Goal: Book appointment/travel/reservation

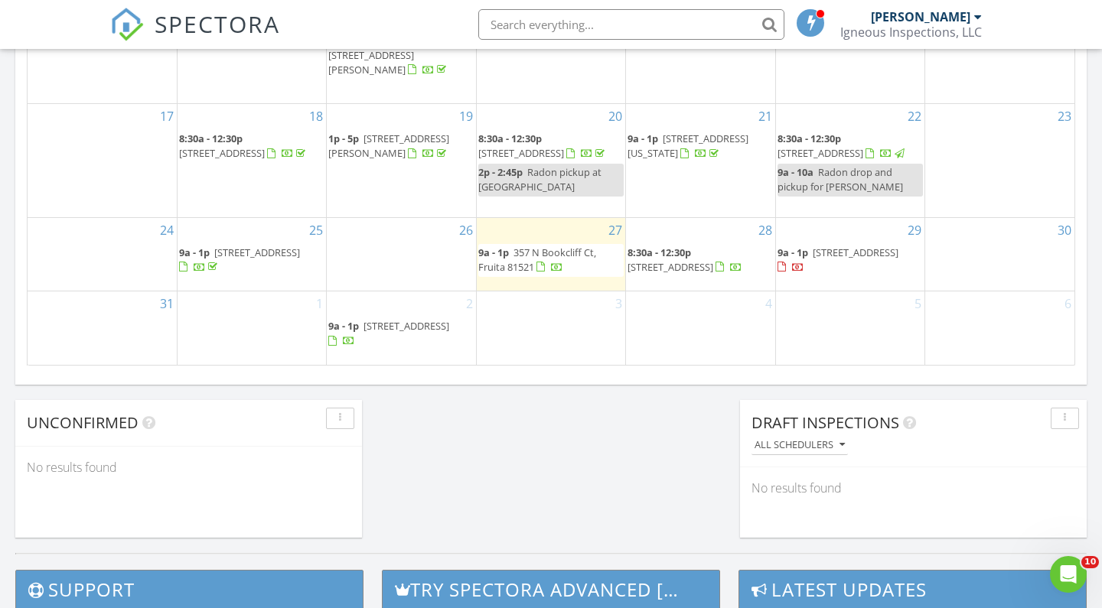
scroll to position [912, 0]
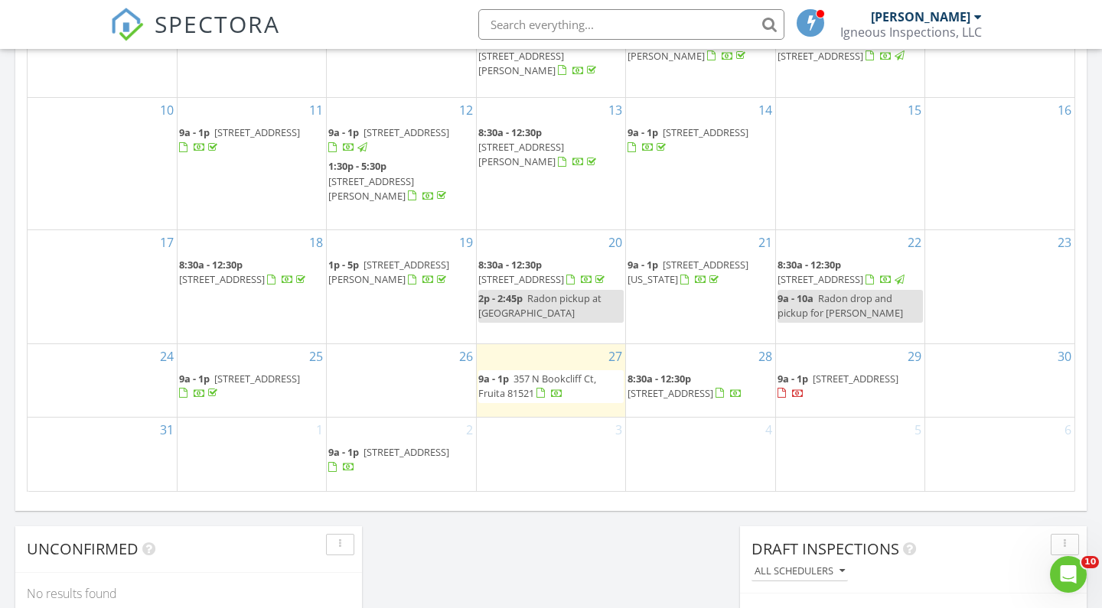
click at [304, 503] on div "Calendar [DATE] [DATE] list day week cal wk 4 wk month Sun Mon Tue Wed Thu Fri …" at bounding box center [550, 136] width 1071 height 750
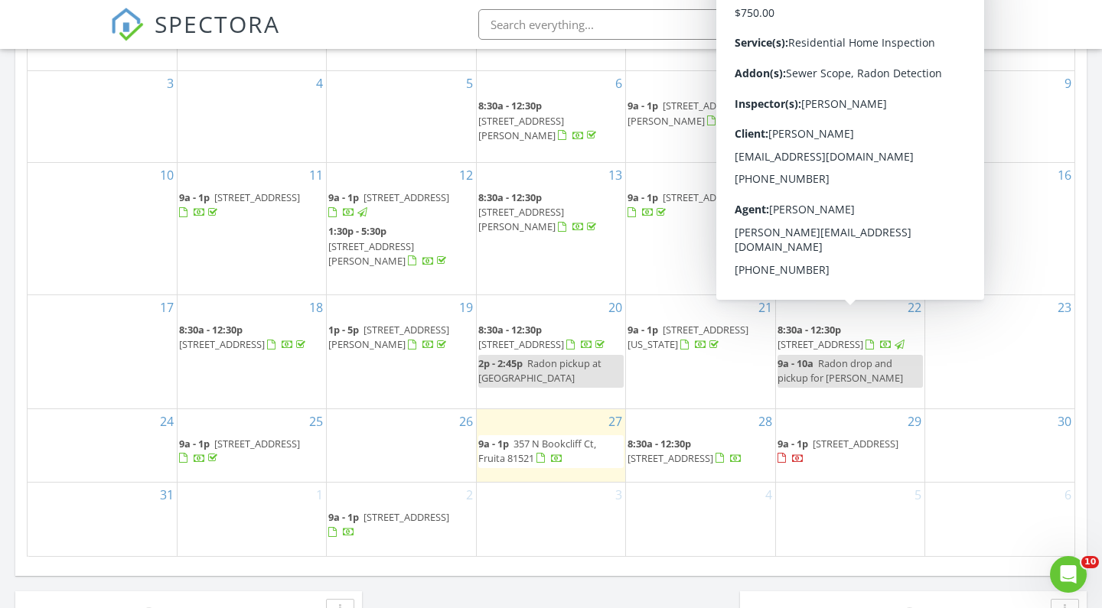
scroll to position [847, 0]
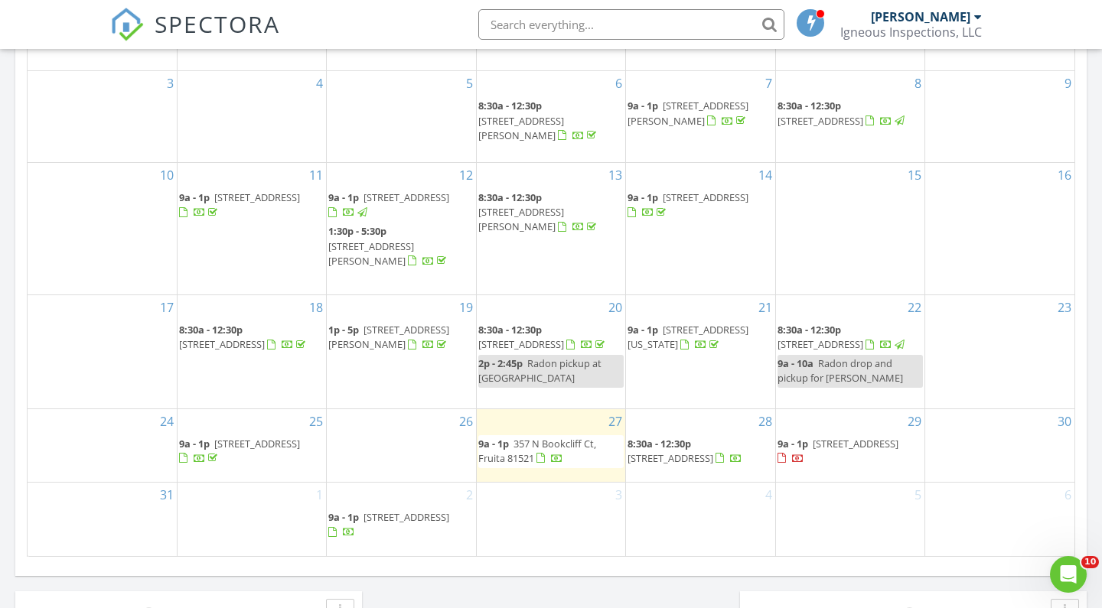
click at [1087, 475] on div "[DATE] [PERSON_NAME] 9:00 am [STREET_ADDRESS] [PERSON_NAME] 23 minutes drive ti…" at bounding box center [551, 48] width 1102 height 1392
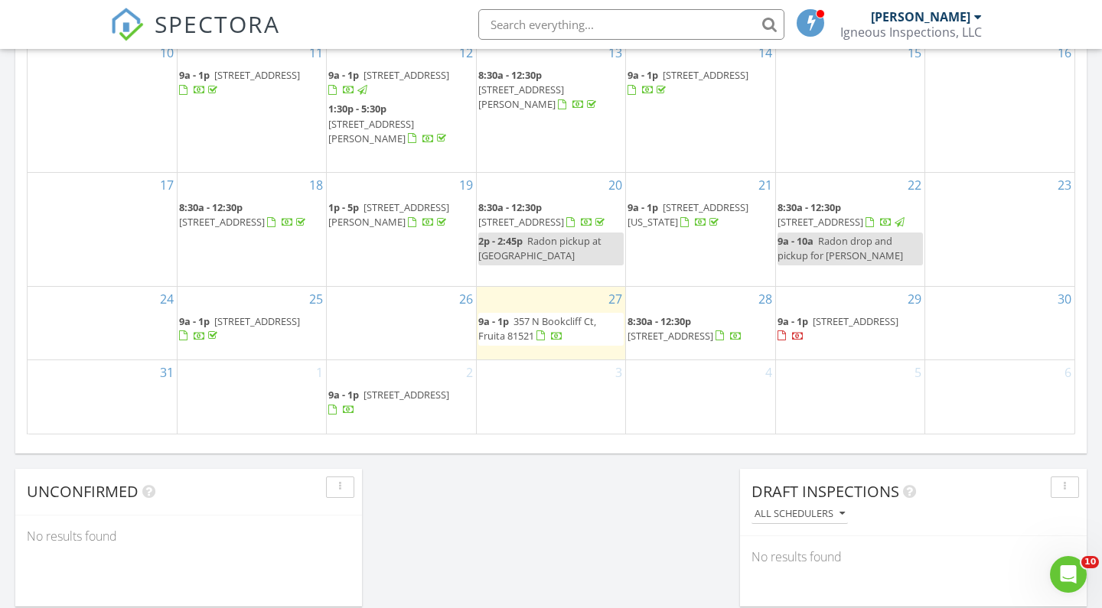
scroll to position [968, 0]
click at [386, 449] on div "Calendar [DATE] [DATE] list day week cal wk 4 wk month Sun Mon Tue Wed Thu Fri …" at bounding box center [550, 80] width 1071 height 750
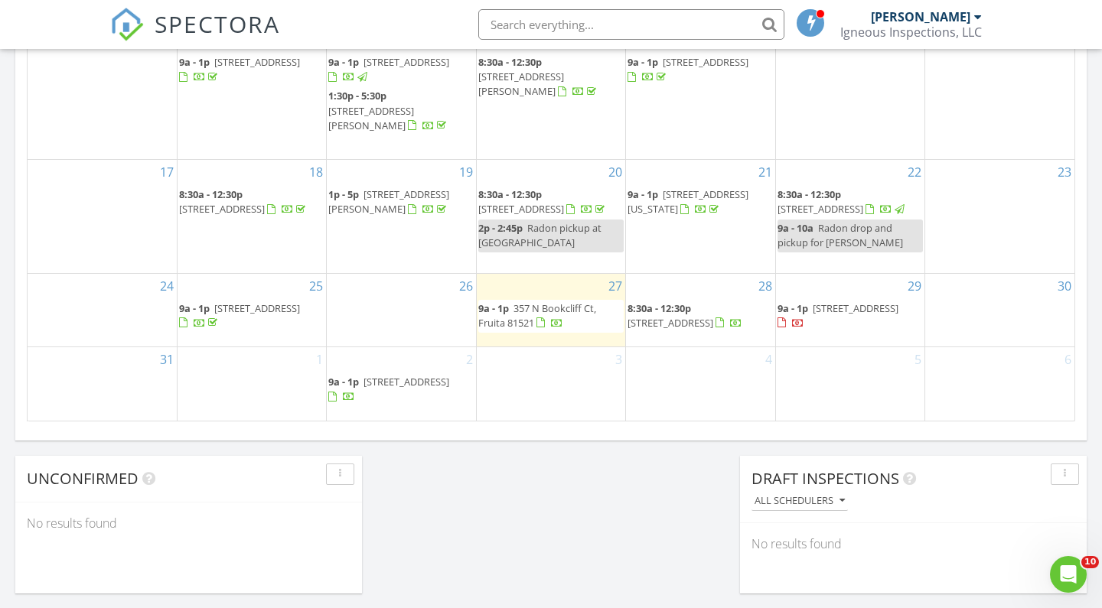
scroll to position [981, 0]
click at [686, 376] on div "4" at bounding box center [700, 384] width 148 height 73
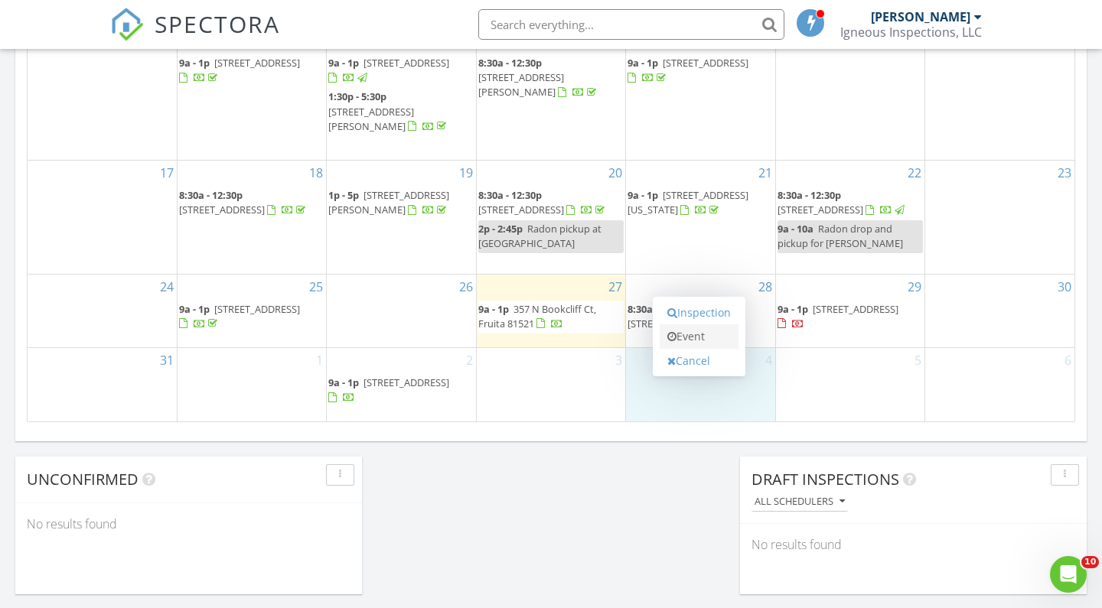
click at [688, 343] on link "Event" at bounding box center [698, 336] width 79 height 24
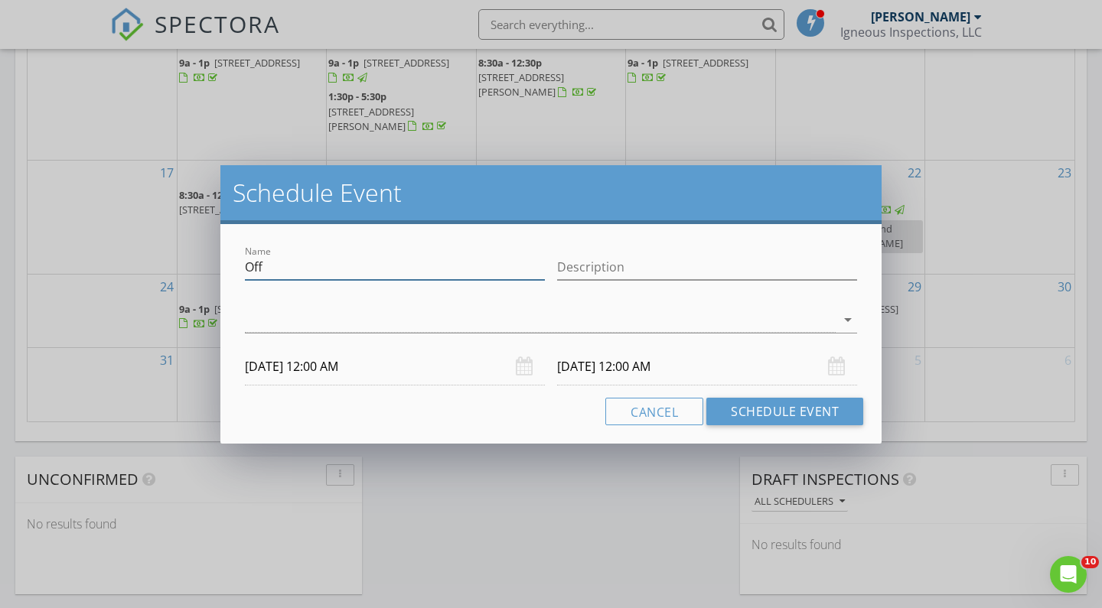
click at [363, 272] on input "Off" at bounding box center [395, 267] width 300 height 25
type input "hold for [PERSON_NAME]"
drag, startPoint x: 363, startPoint y: 272, endPoint x: 428, endPoint y: 365, distance: 112.7
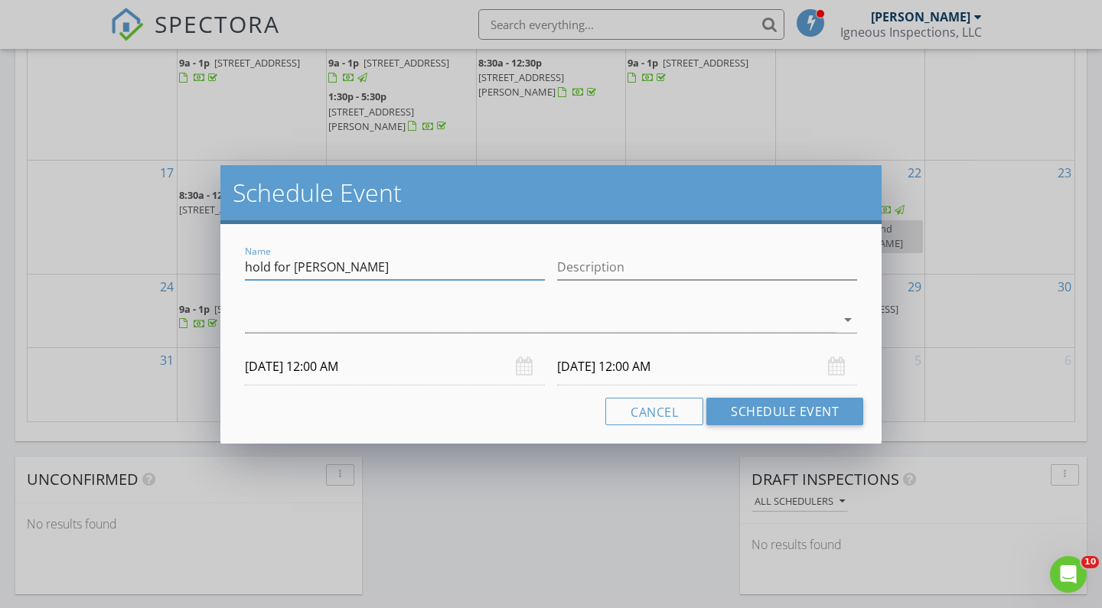
click at [428, 365] on input "[DATE] 12:00 AM" at bounding box center [395, 366] width 300 height 37
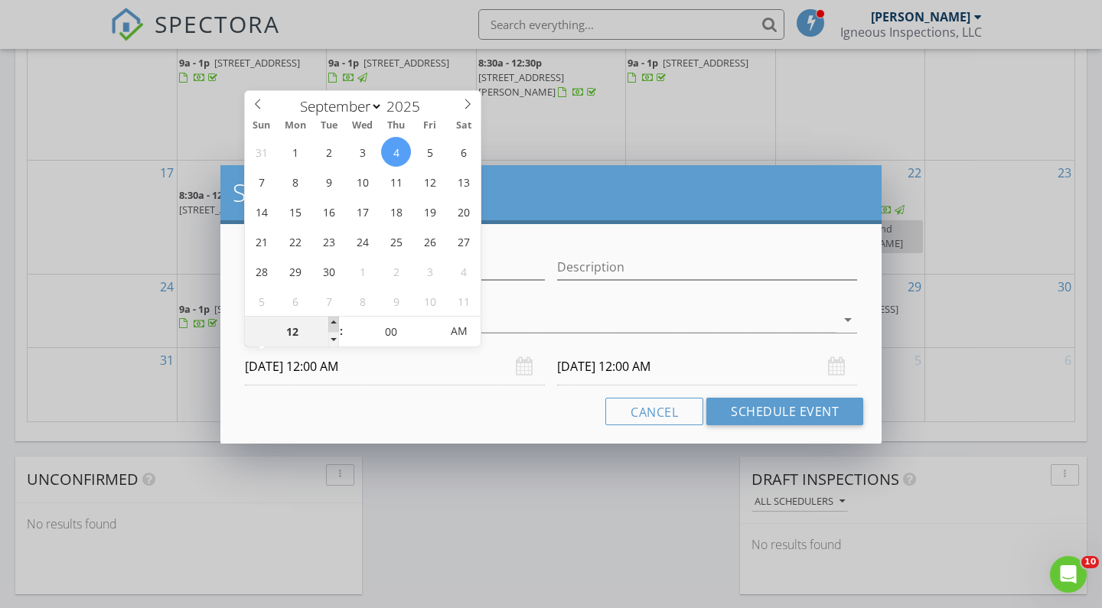
type input "01"
type input "[DATE] 1:00 AM"
click at [336, 324] on span at bounding box center [333, 324] width 11 height 15
type input "02"
type input "[DATE] 2:00 AM"
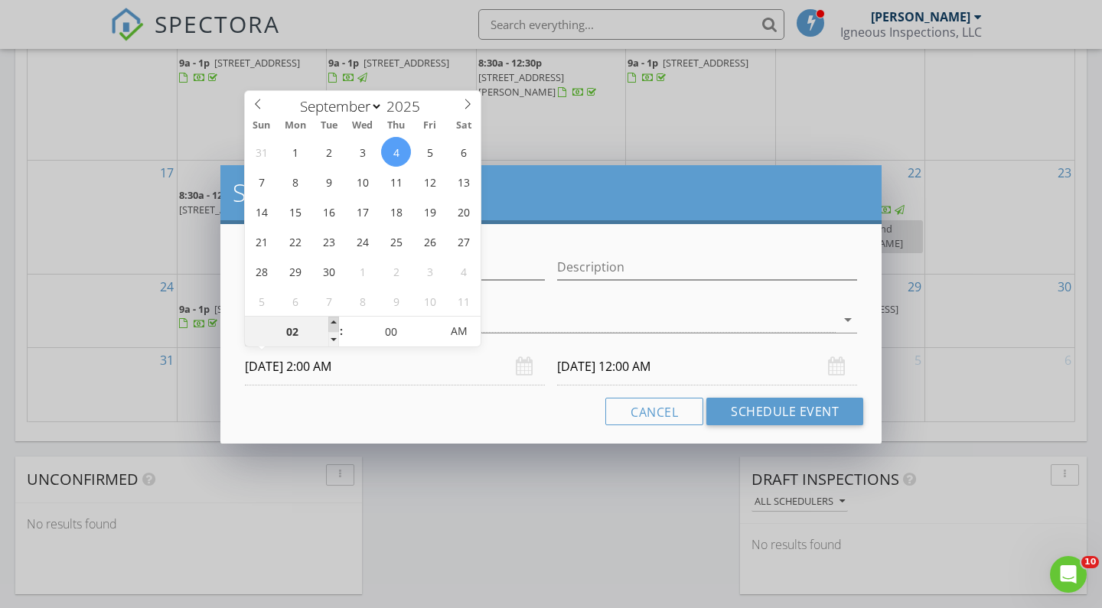
click at [336, 324] on span at bounding box center [333, 324] width 11 height 15
type input "03"
type input "[DATE] 3:00 AM"
click at [336, 324] on span at bounding box center [333, 324] width 11 height 15
type input "04"
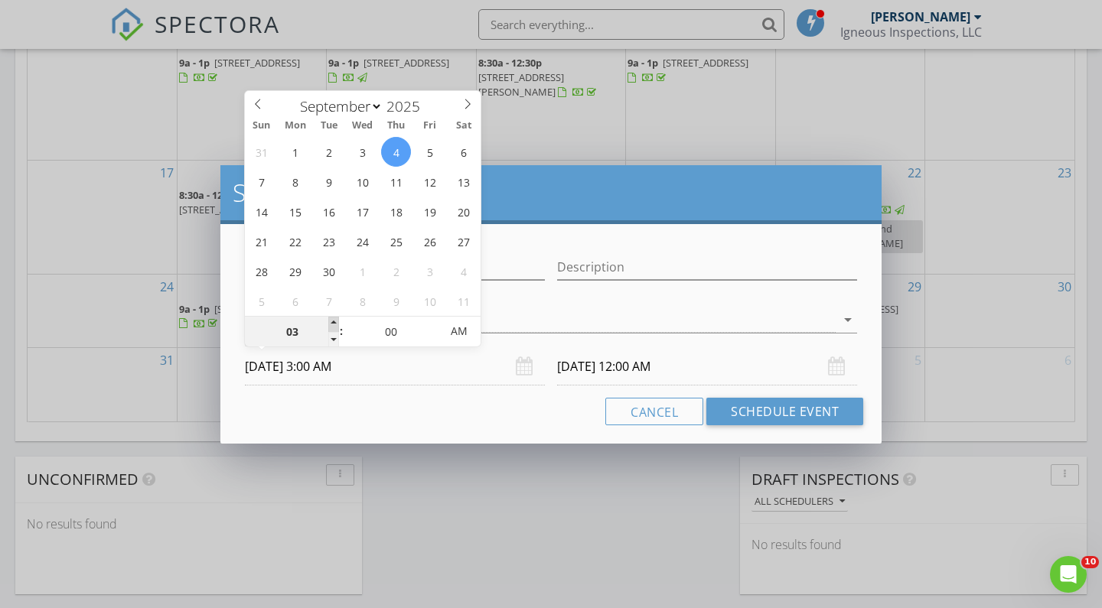
type input "[DATE] 4:00 AM"
click at [336, 324] on span at bounding box center [333, 324] width 11 height 15
type input "05"
type input "[DATE] 5:00 AM"
click at [336, 324] on span at bounding box center [333, 324] width 11 height 15
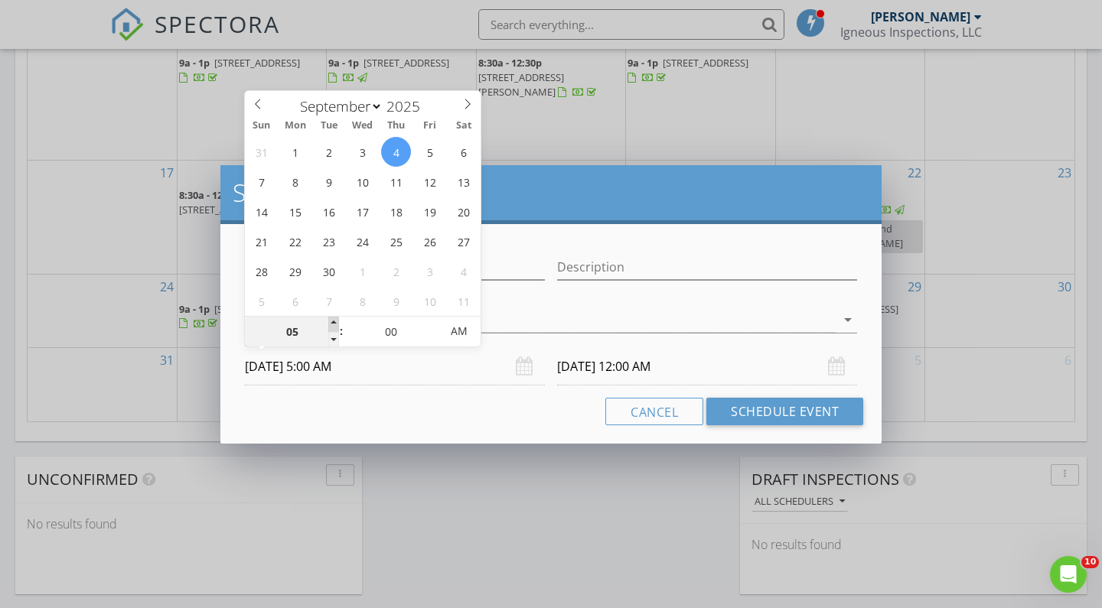
type input "06"
type input "[DATE] 6:00 AM"
click at [336, 324] on span at bounding box center [333, 324] width 11 height 15
type input "[DATE] 6:00 AM"
type input "07"
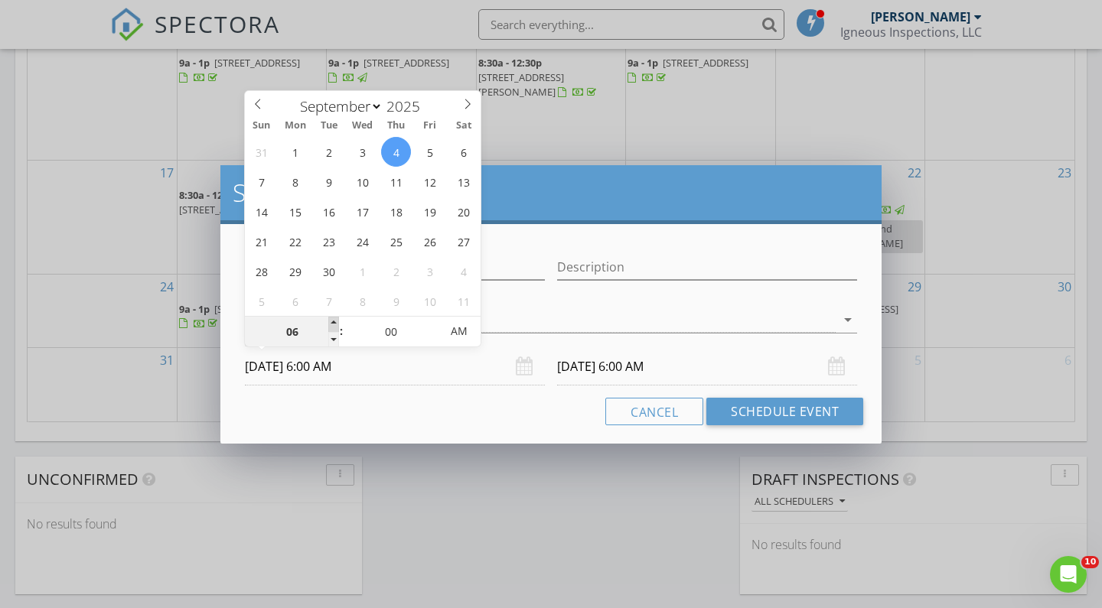
type input "[DATE] 7:00 AM"
click at [336, 324] on span at bounding box center [333, 324] width 11 height 15
type input "[DATE] 7:00 AM"
type input "08"
type input "[DATE] 8:00 AM"
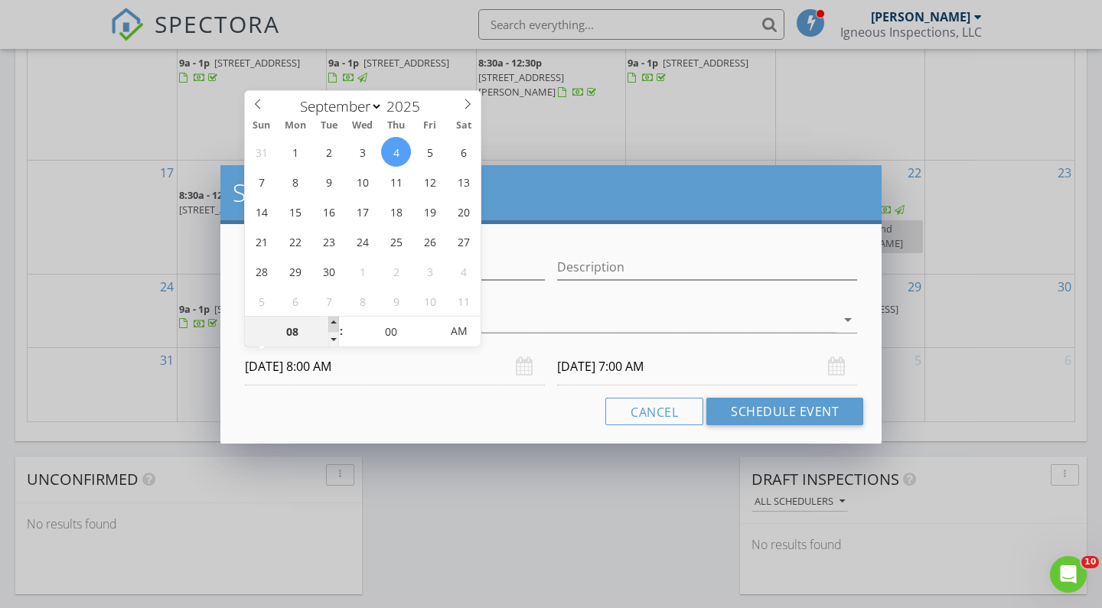
click at [336, 324] on span at bounding box center [333, 324] width 11 height 15
type input "[DATE] 8:00 AM"
type input "09"
type input "[DATE] 9:00 AM"
click at [336, 324] on span at bounding box center [333, 324] width 11 height 15
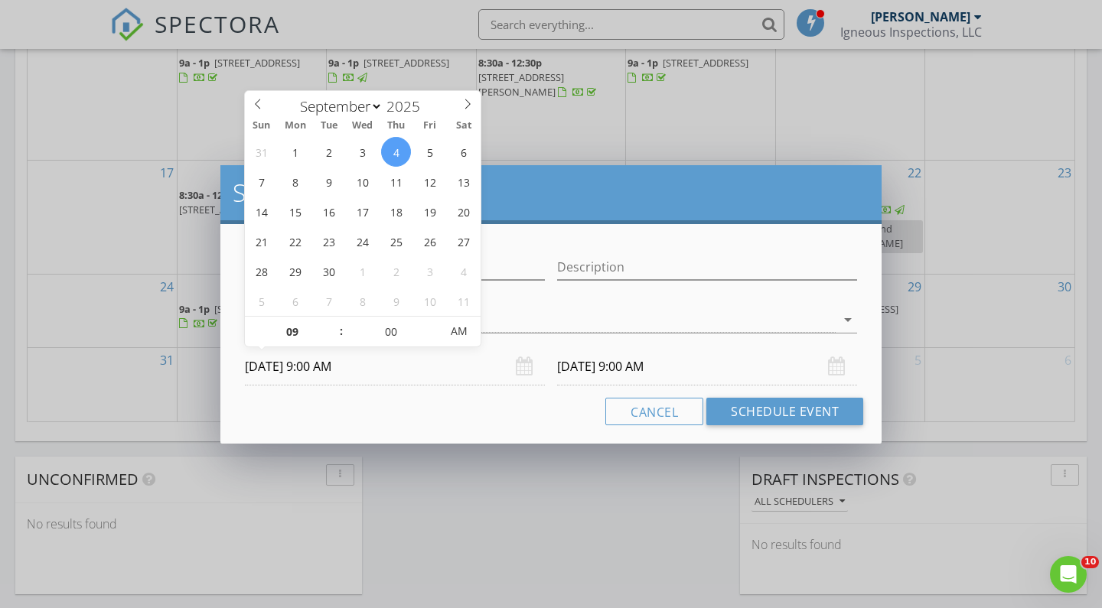
click at [752, 369] on input "[DATE] 9:00 AM" at bounding box center [707, 366] width 300 height 37
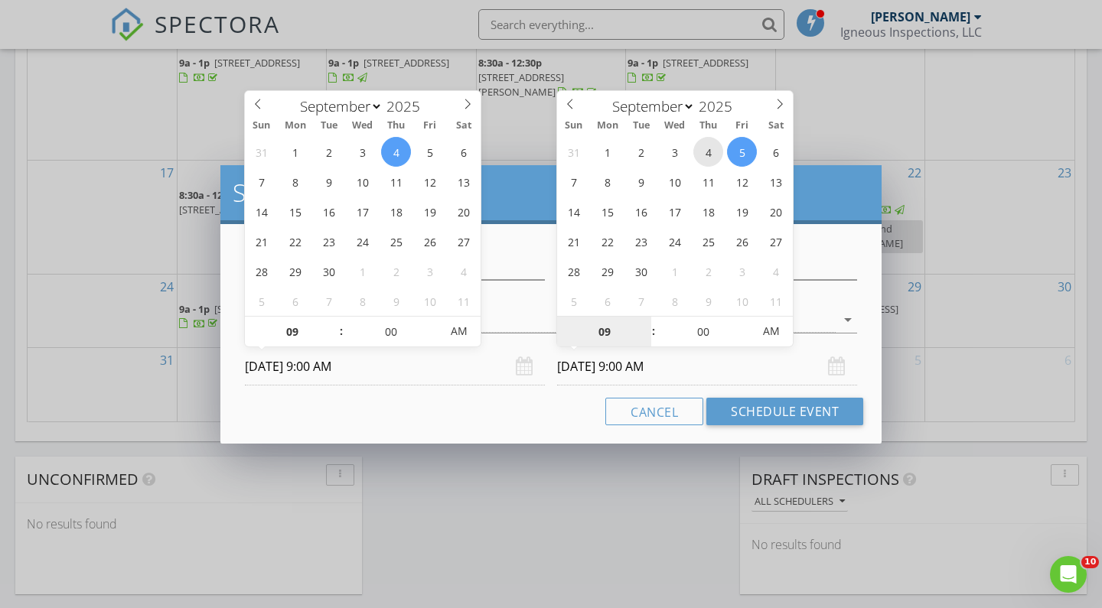
type input "[DATE] 9:00 AM"
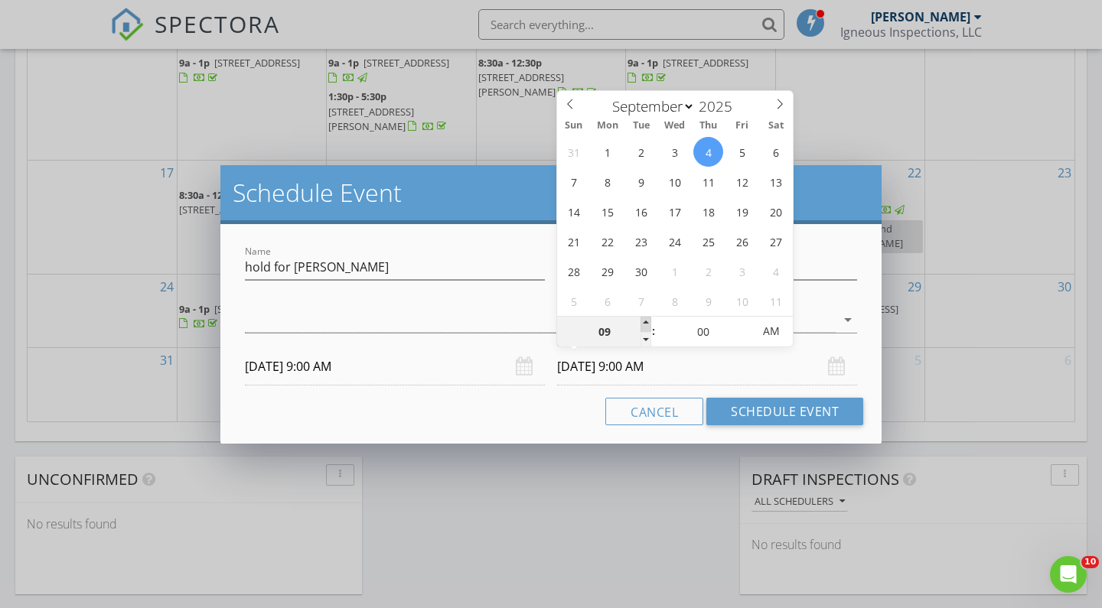
type input "10"
type input "[DATE] 10:00 AM"
click at [645, 323] on span at bounding box center [645, 324] width 11 height 15
type input "11"
type input "[DATE] 11:00 AM"
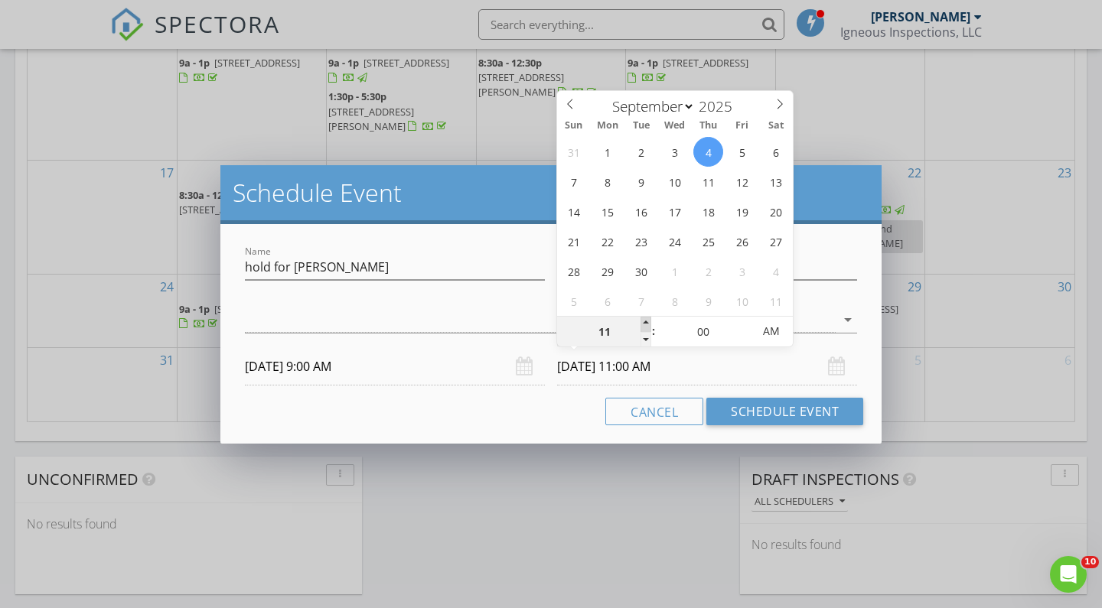
click at [645, 323] on span at bounding box center [645, 324] width 11 height 15
type input "12"
type input "[DATE] 12:00 PM"
click at [645, 323] on span at bounding box center [645, 324] width 11 height 15
click at [756, 414] on button "Schedule Event" at bounding box center [784, 412] width 157 height 28
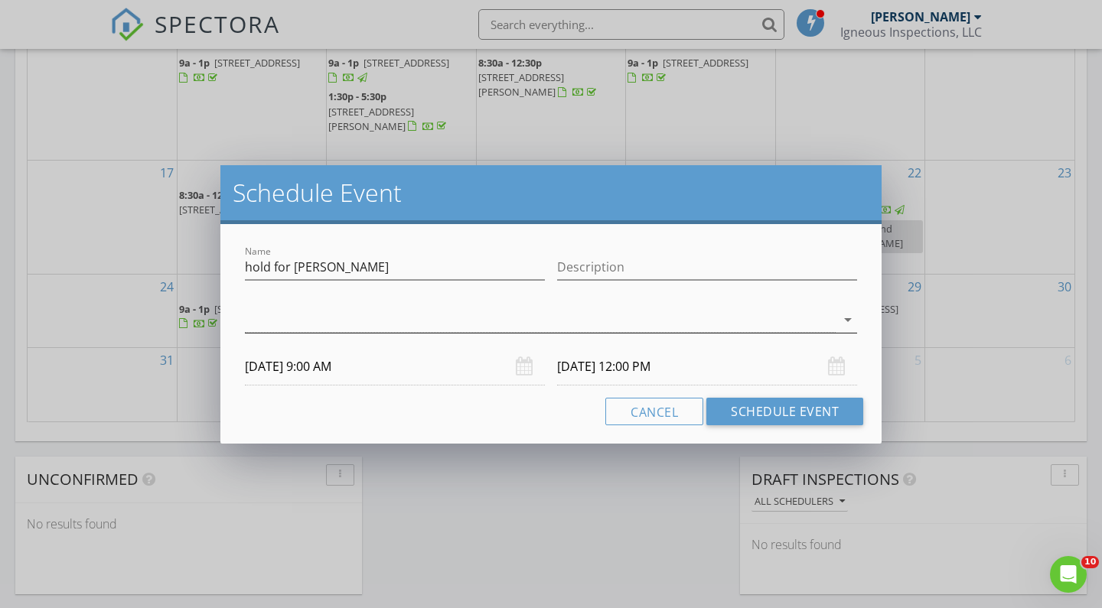
click at [639, 324] on div at bounding box center [540, 320] width 591 height 25
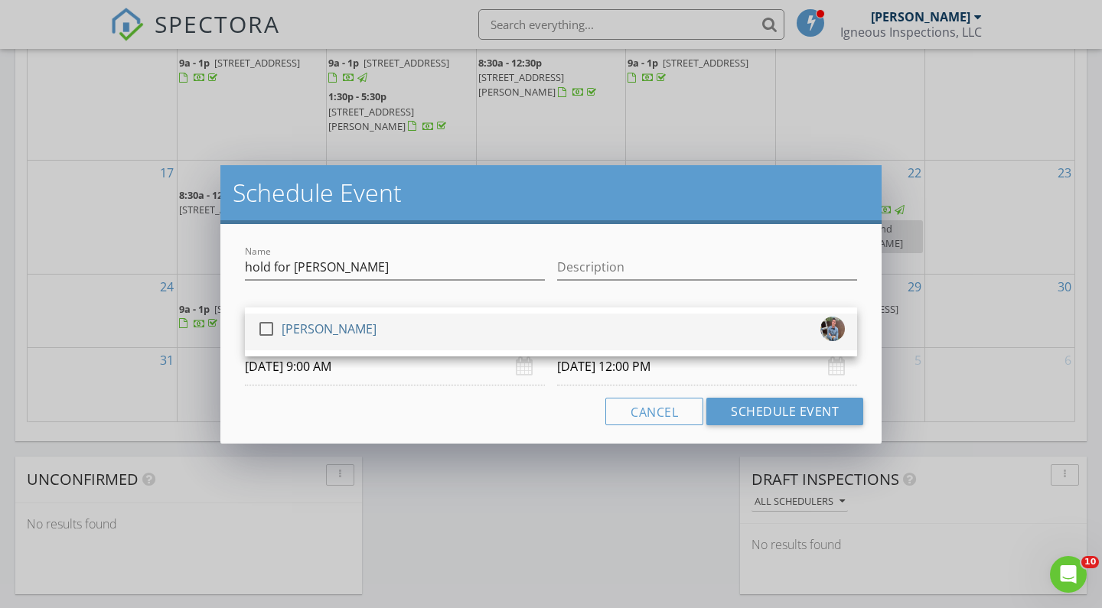
click at [444, 329] on div "check_box_outline_blank [PERSON_NAME]" at bounding box center [551, 332] width 588 height 31
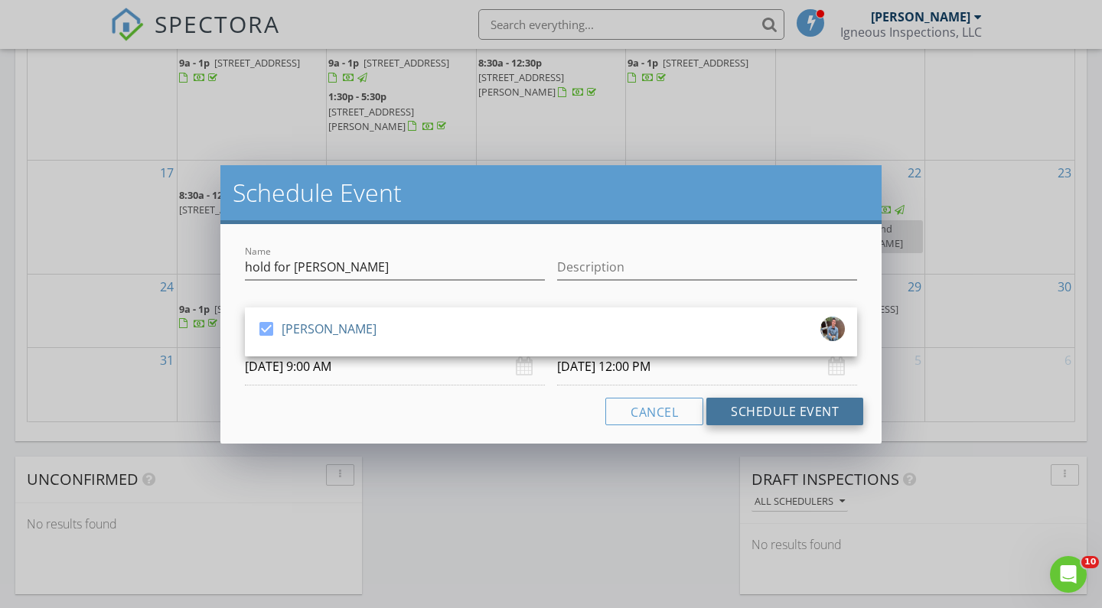
click at [755, 405] on button "Schedule Event" at bounding box center [784, 412] width 157 height 28
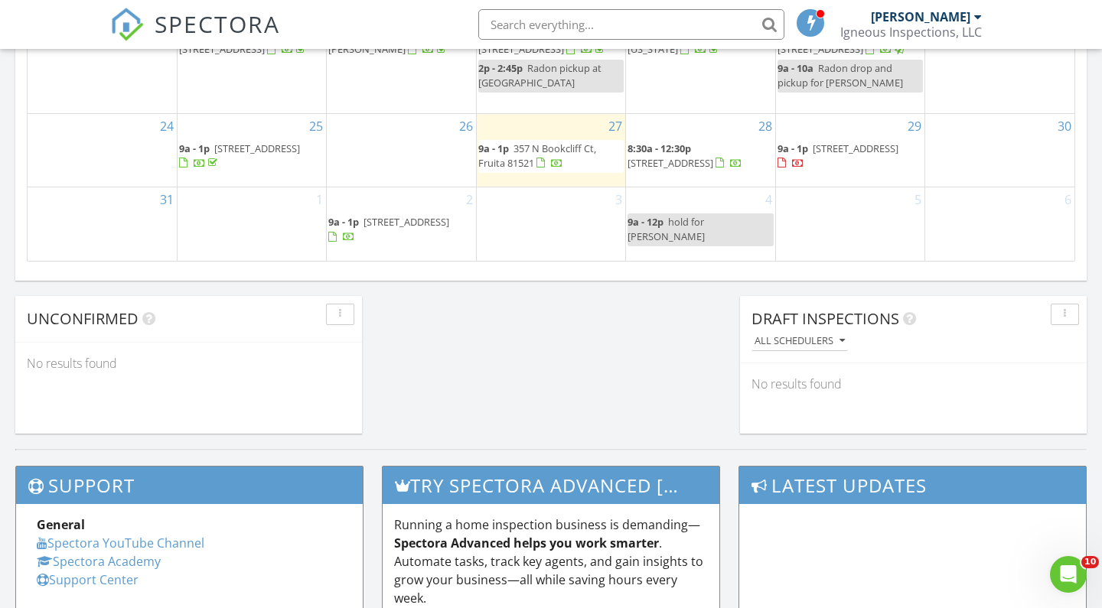
scroll to position [1144, 0]
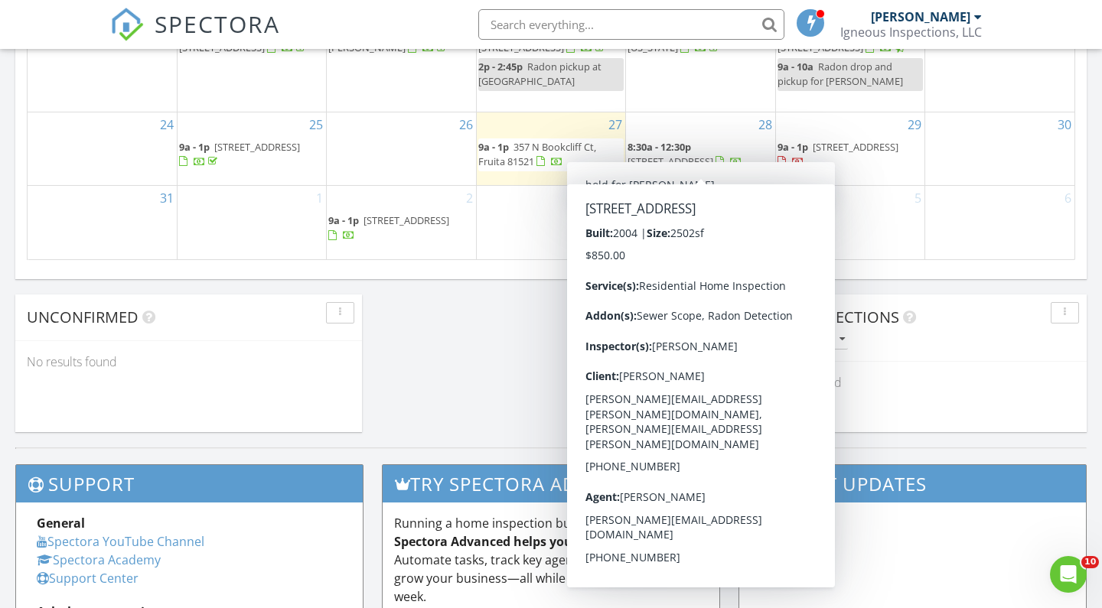
click at [564, 119] on div "27 9a - 1p [STREET_ADDRESS]" at bounding box center [551, 148] width 148 height 73
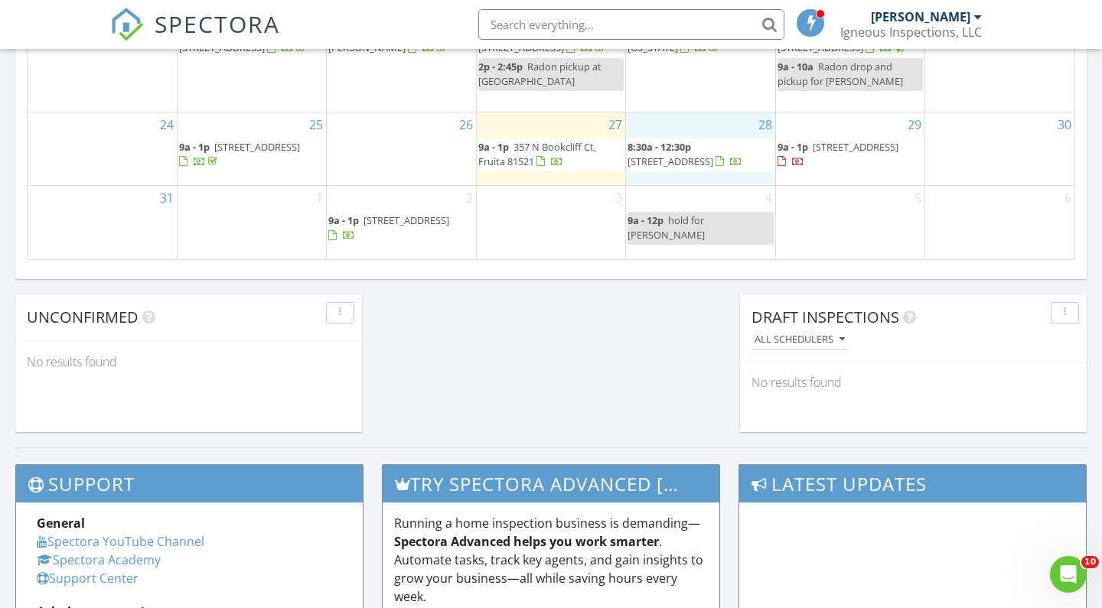
click at [672, 114] on div "28 8:30a - 12:30p [STREET_ADDRESS]" at bounding box center [700, 148] width 148 height 73
click at [685, 75] on link "Event" at bounding box center [698, 74] width 79 height 24
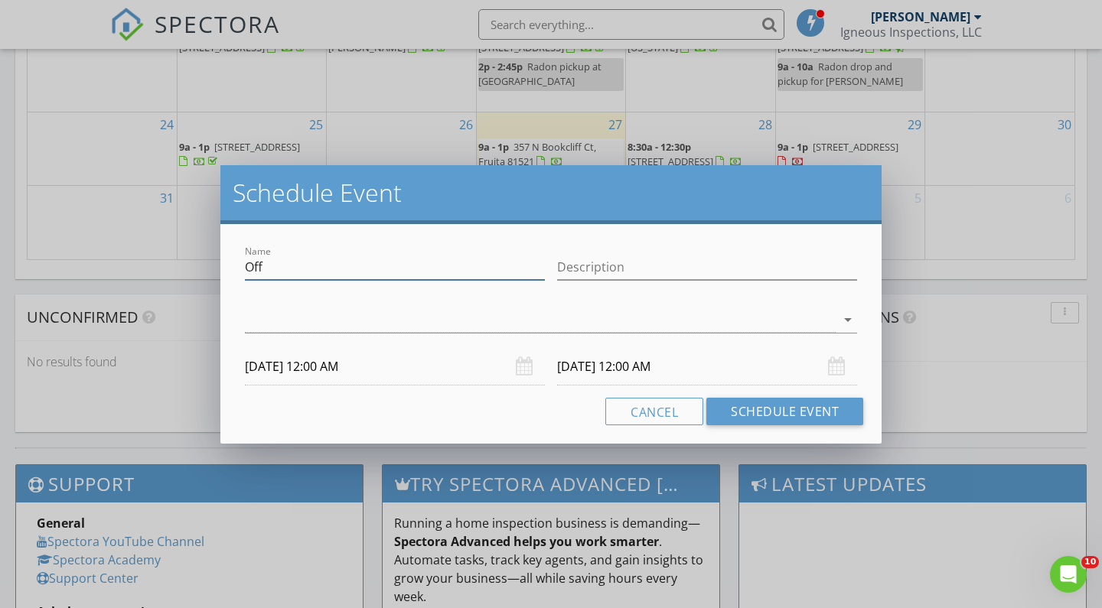
click at [380, 273] on input "Off" at bounding box center [395, 267] width 300 height 25
type input "wood duck radon pickup"
click at [535, 321] on div at bounding box center [540, 320] width 591 height 25
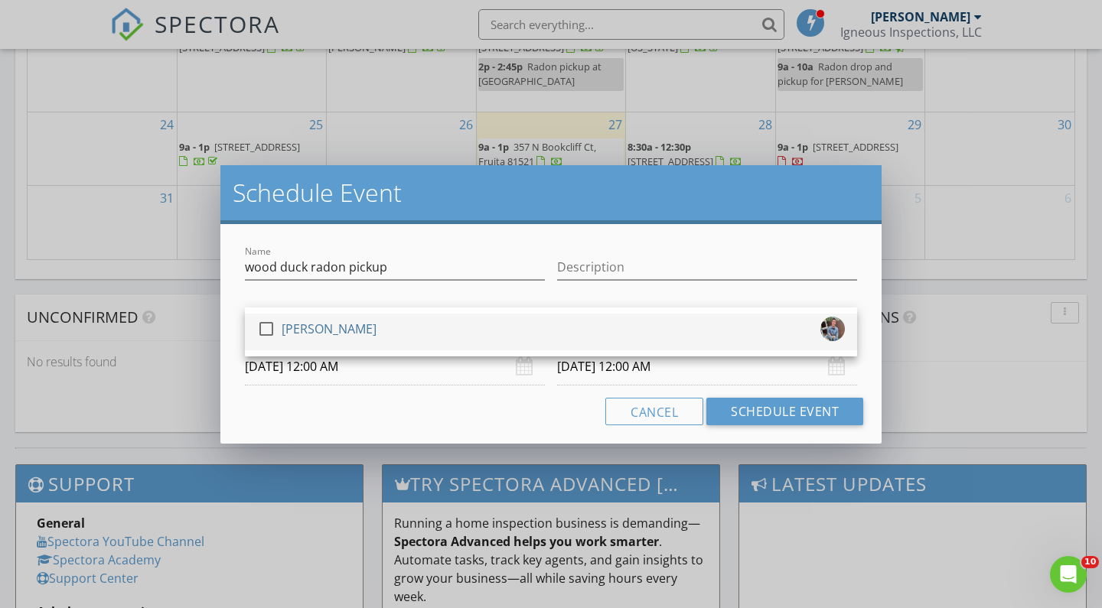
click at [483, 335] on div "check_box_outline_blank [PERSON_NAME]" at bounding box center [551, 332] width 588 height 31
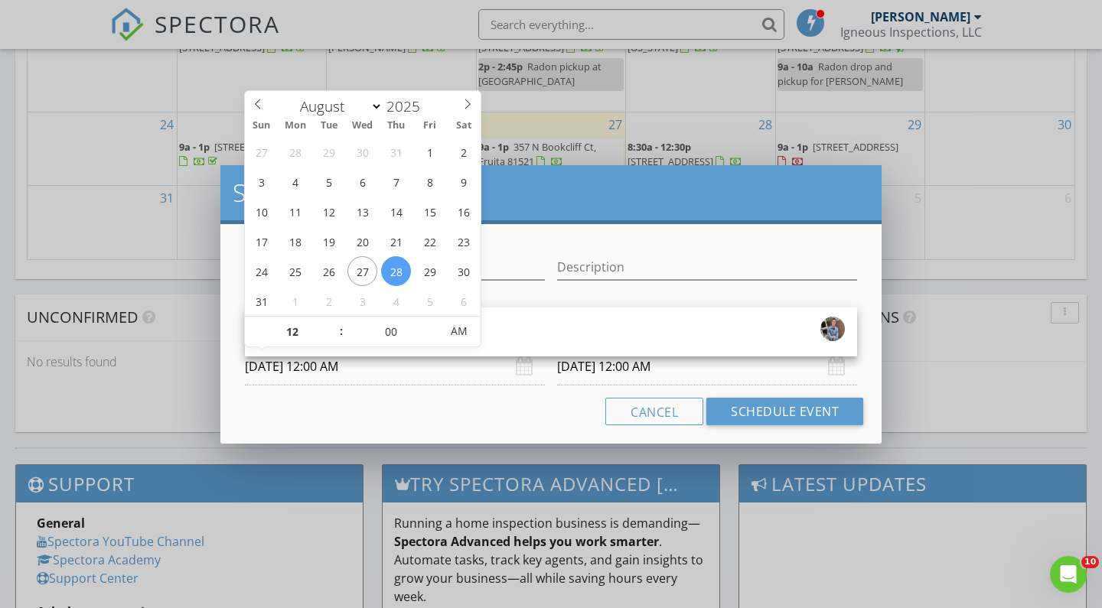
click at [399, 374] on input "[DATE] 12:00 AM" at bounding box center [395, 366] width 300 height 37
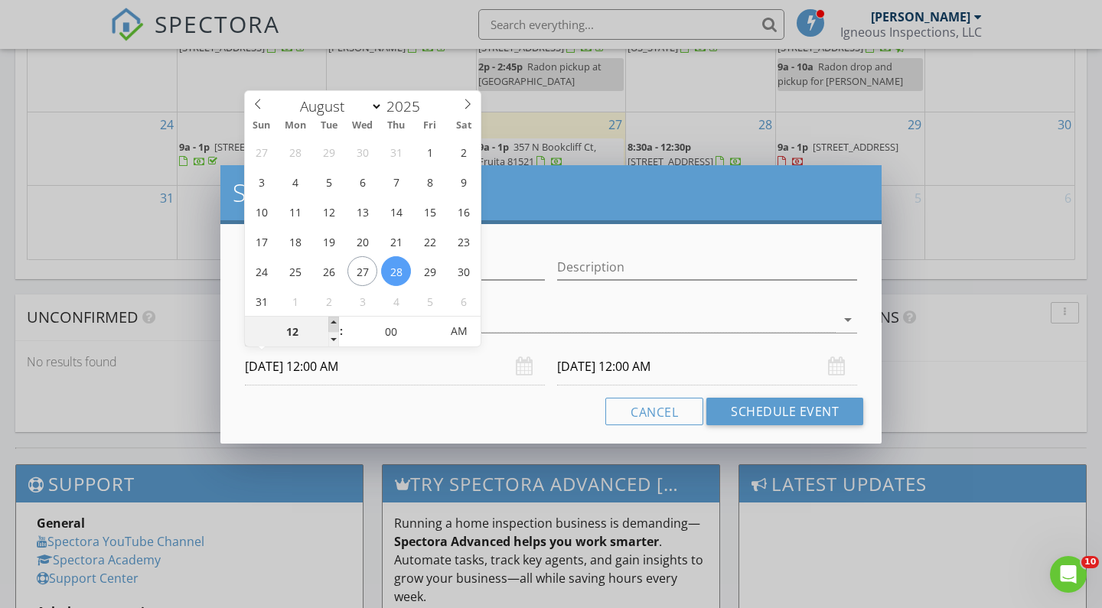
type input "01"
type input "[DATE] 1:00 AM"
click at [335, 321] on span at bounding box center [333, 324] width 11 height 15
type input "02"
type input "[DATE] 2:00 AM"
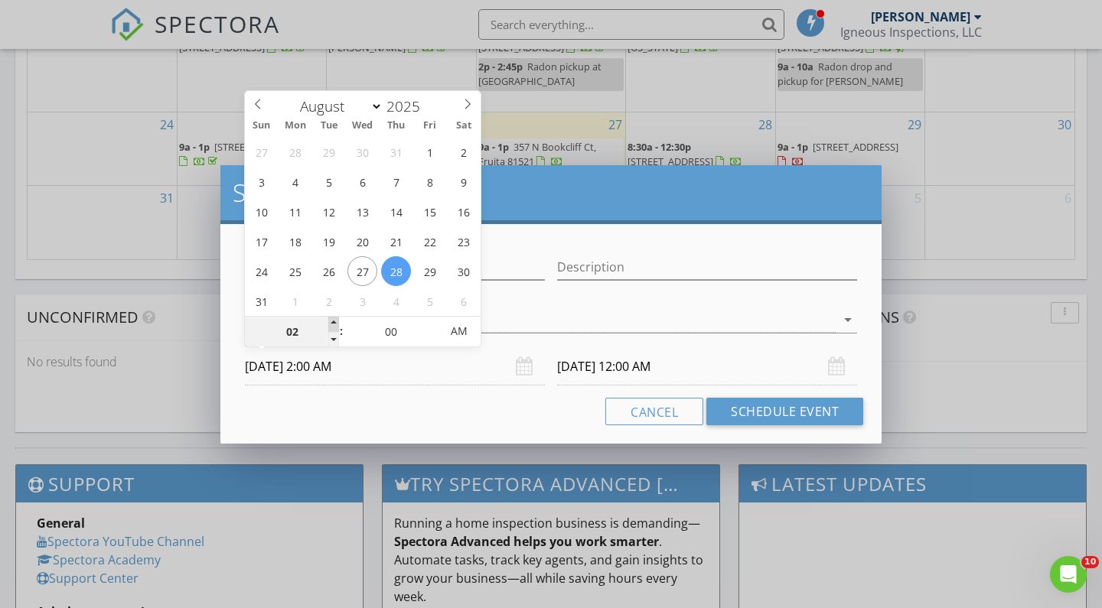
click at [335, 321] on span at bounding box center [333, 324] width 11 height 15
type input "03"
type input "[DATE] 3:00 AM"
click at [335, 321] on span at bounding box center [333, 324] width 11 height 15
type input "04"
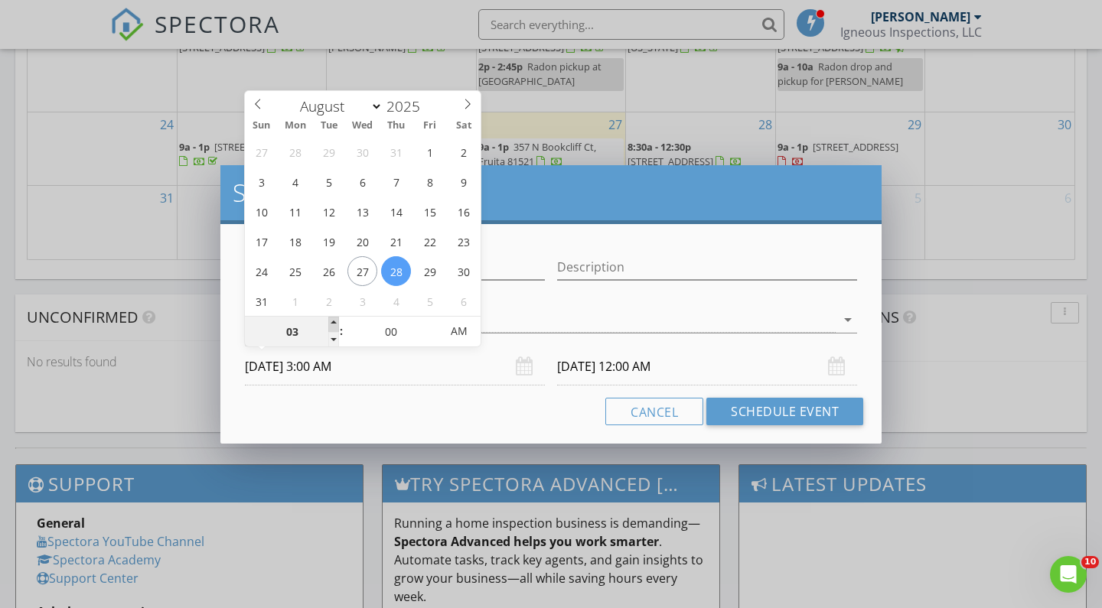
type input "[DATE] 4:00 AM"
click at [335, 321] on span at bounding box center [333, 324] width 11 height 15
type input "05"
type input "[DATE] 5:00 AM"
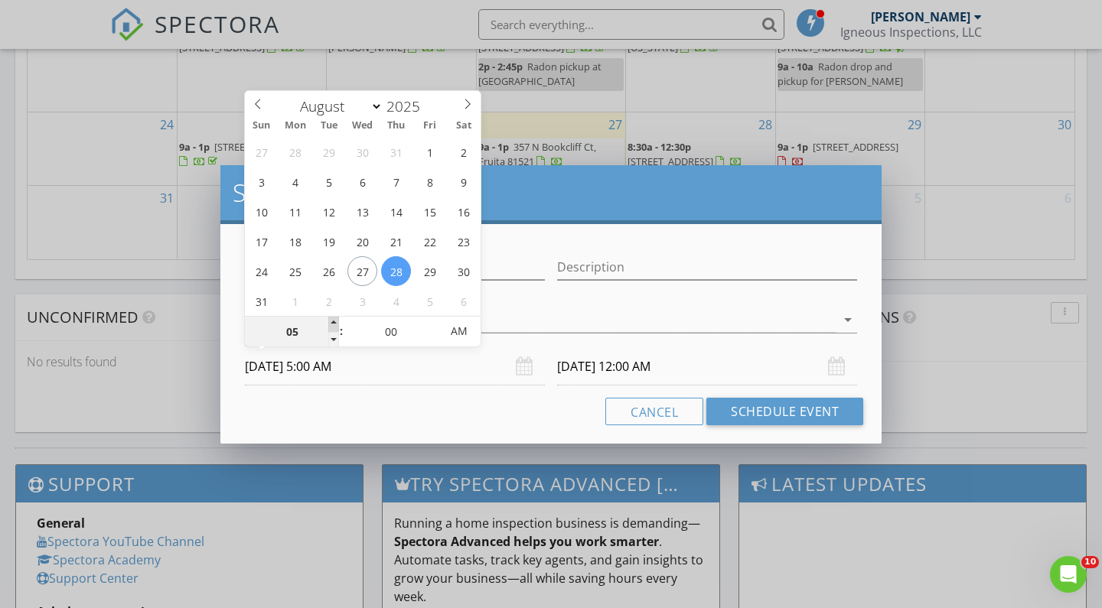
type input "06"
type input "[DATE] 6:00 AM"
click at [335, 321] on span at bounding box center [333, 324] width 11 height 15
type input "[DATE] 6:00 AM"
type input "07"
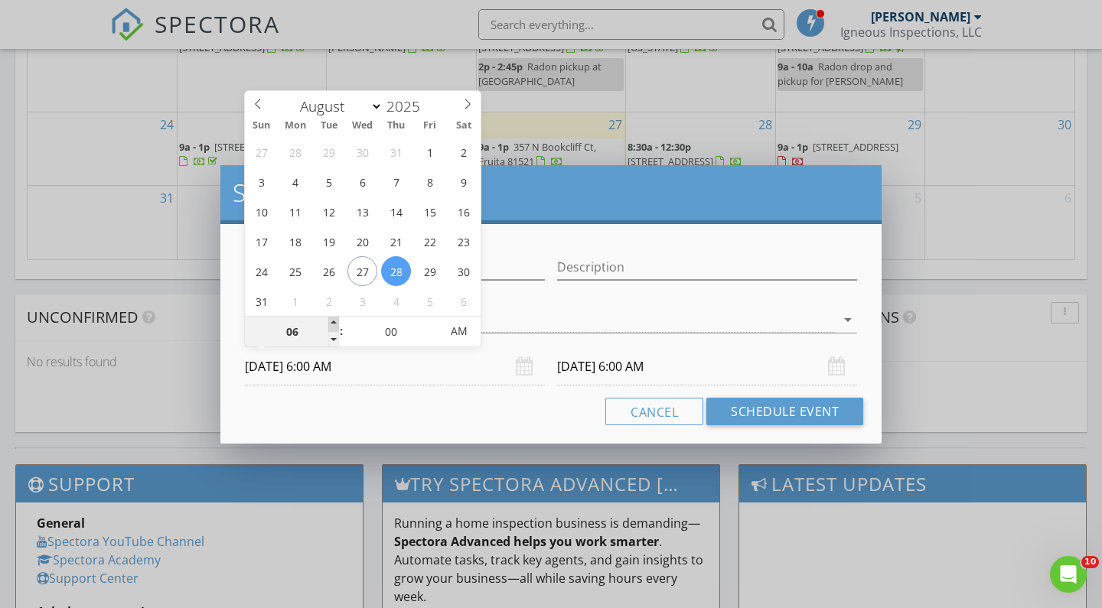
type input "[DATE] 7:00 AM"
click at [335, 321] on span at bounding box center [333, 324] width 11 height 15
type input "[DATE] 7:00 AM"
type input "08"
type input "[DATE] 8:00 AM"
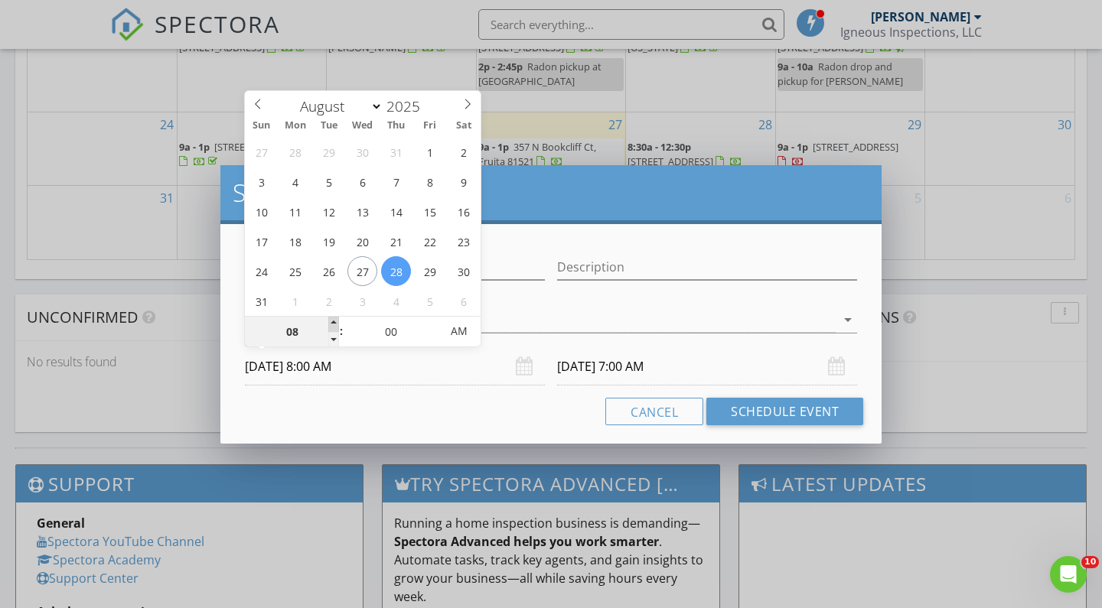
click at [335, 321] on span at bounding box center [333, 324] width 11 height 15
type input "[DATE] 8:00 AM"
type input "05"
type input "[DATE] 8:05 AM"
click at [431, 321] on span at bounding box center [432, 324] width 11 height 15
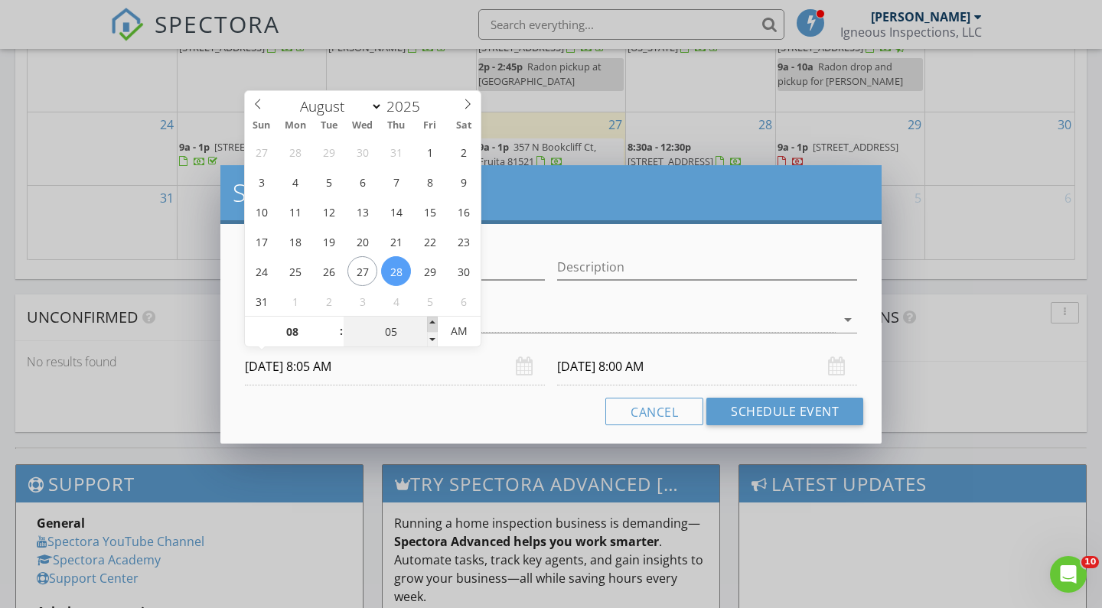
type input "10"
type input "[DATE] 8:10 AM"
click at [431, 321] on span at bounding box center [432, 324] width 11 height 15
type input "15"
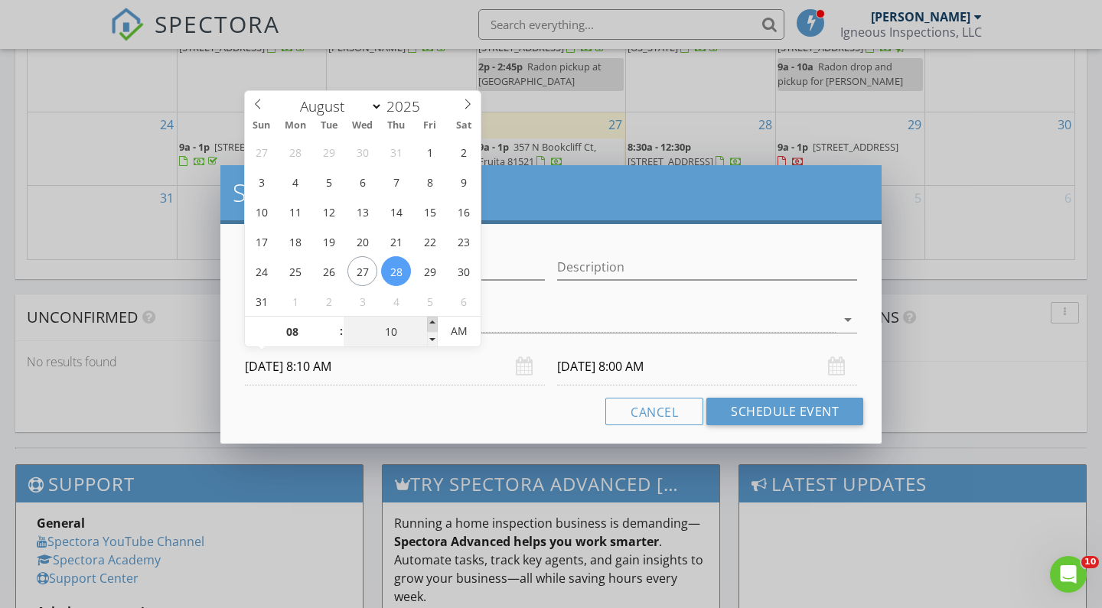
type input "[DATE] 8:15 AM"
click at [431, 321] on span at bounding box center [432, 324] width 11 height 15
type input "20"
type input "[DATE] 8:20 AM"
type input "20"
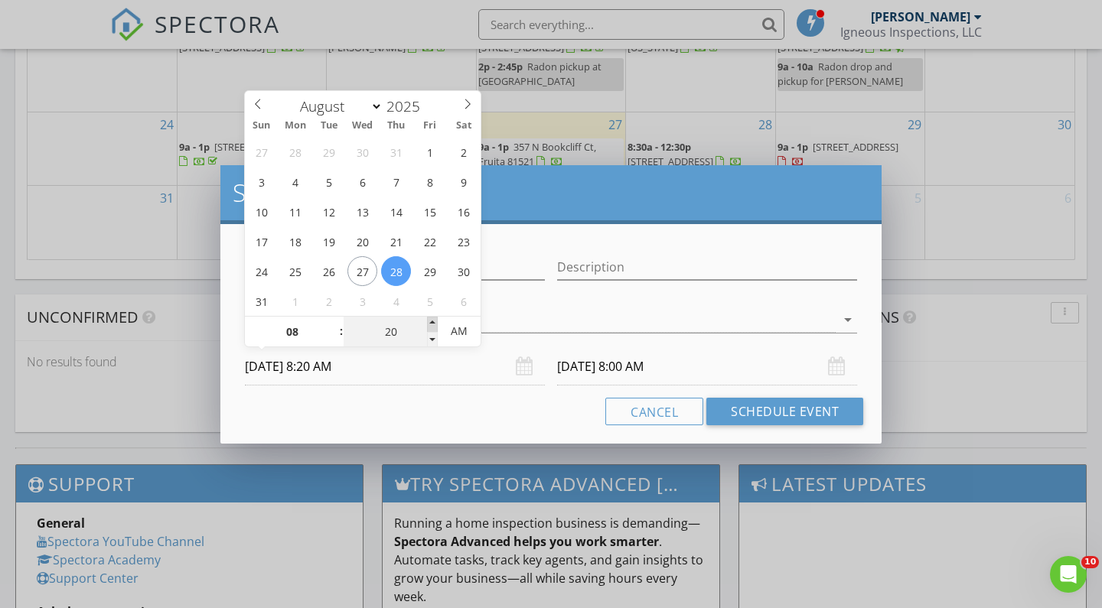
type input "[DATE] 8:20 AM"
type input "15"
type input "[DATE] 8:15 AM"
click at [432, 335] on span at bounding box center [432, 339] width 11 height 15
type input "15"
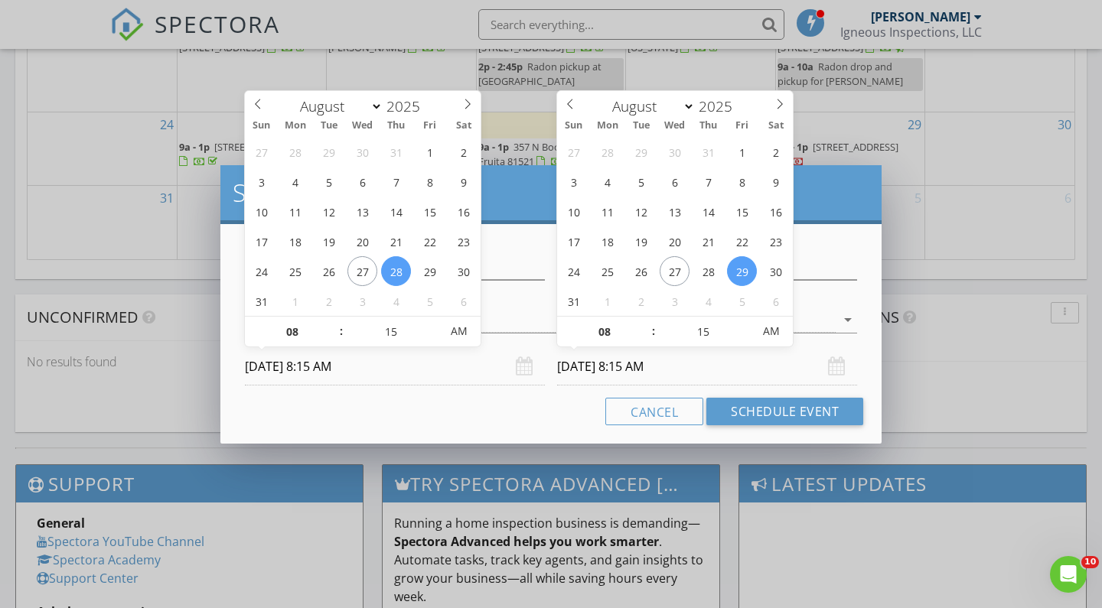
click at [697, 366] on input "[DATE] 8:15 AM" at bounding box center [707, 366] width 300 height 37
type input "[DATE] 8:15 AM"
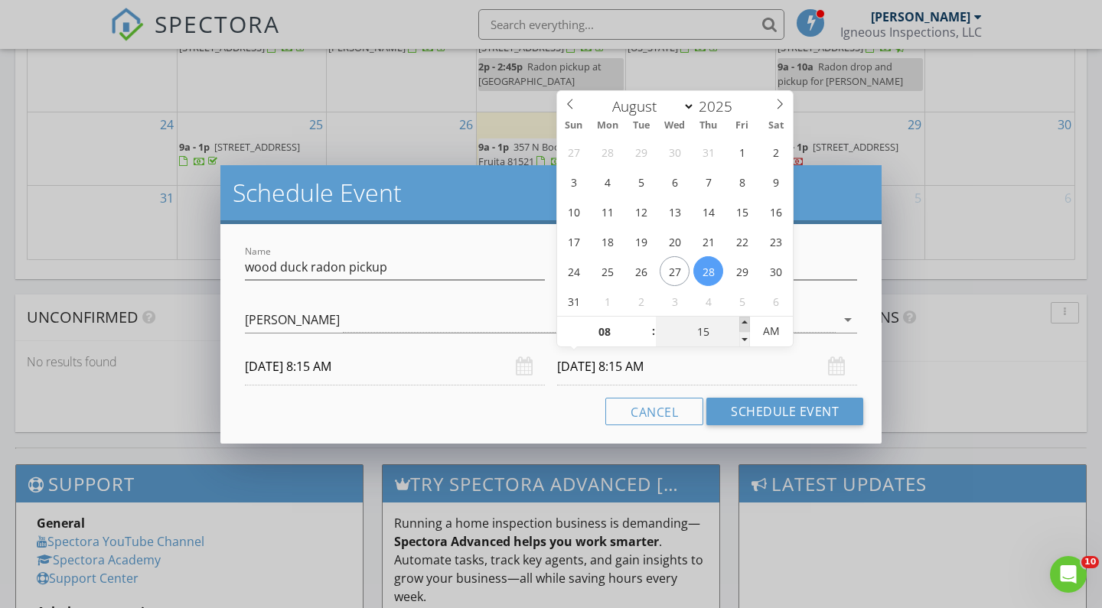
type input "20"
type input "[DATE] 8:20 AM"
click at [744, 324] on span at bounding box center [744, 324] width 11 height 15
type input "25"
type input "[DATE] 8:25 AM"
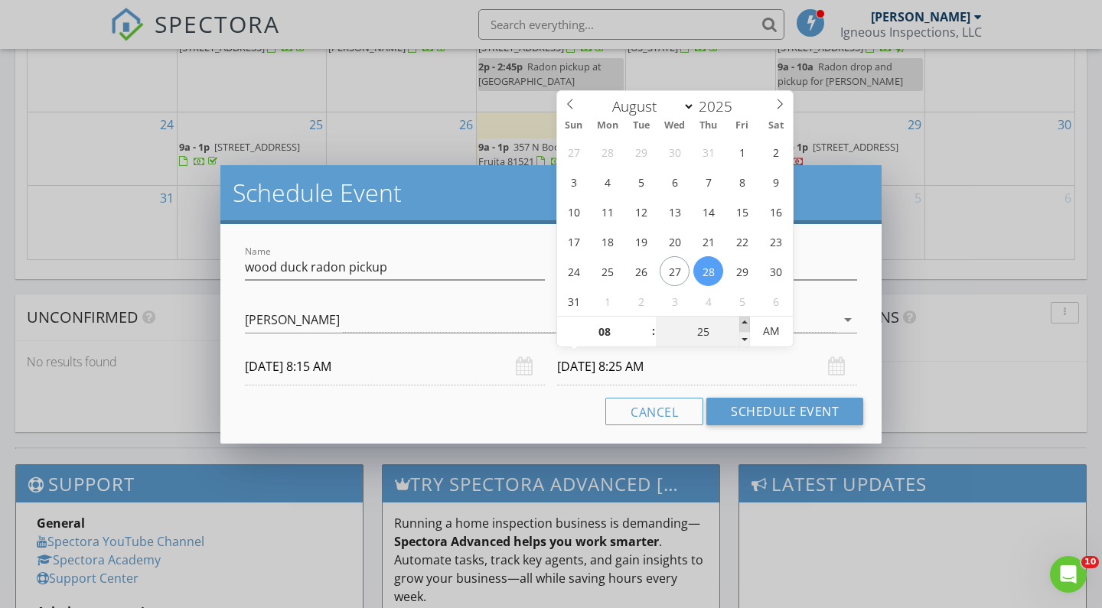
click at [744, 324] on span at bounding box center [744, 324] width 11 height 15
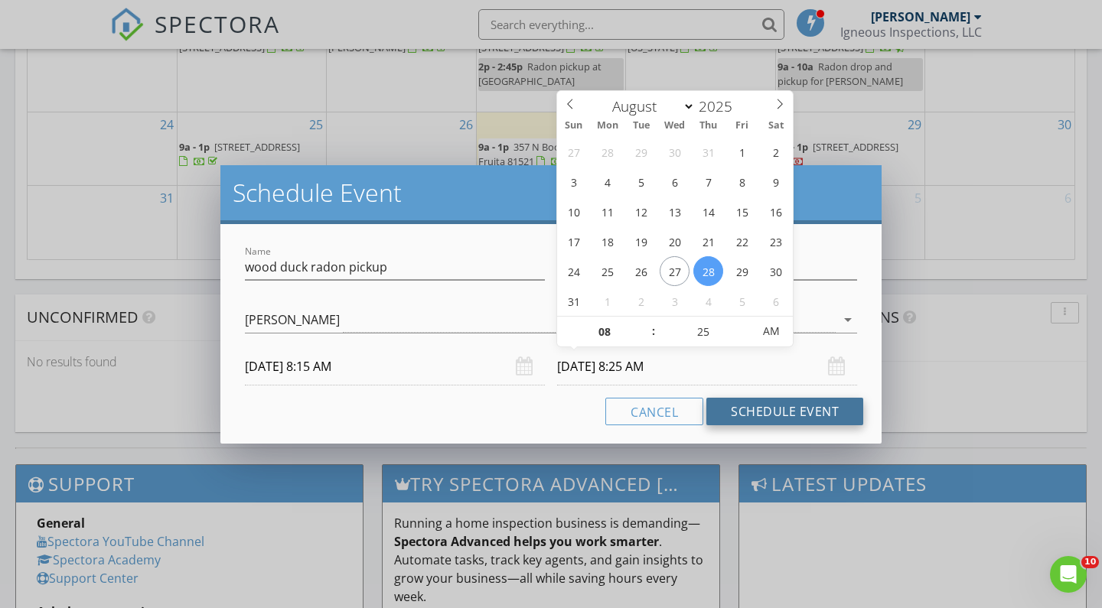
click at [770, 405] on button "Schedule Event" at bounding box center [784, 412] width 157 height 28
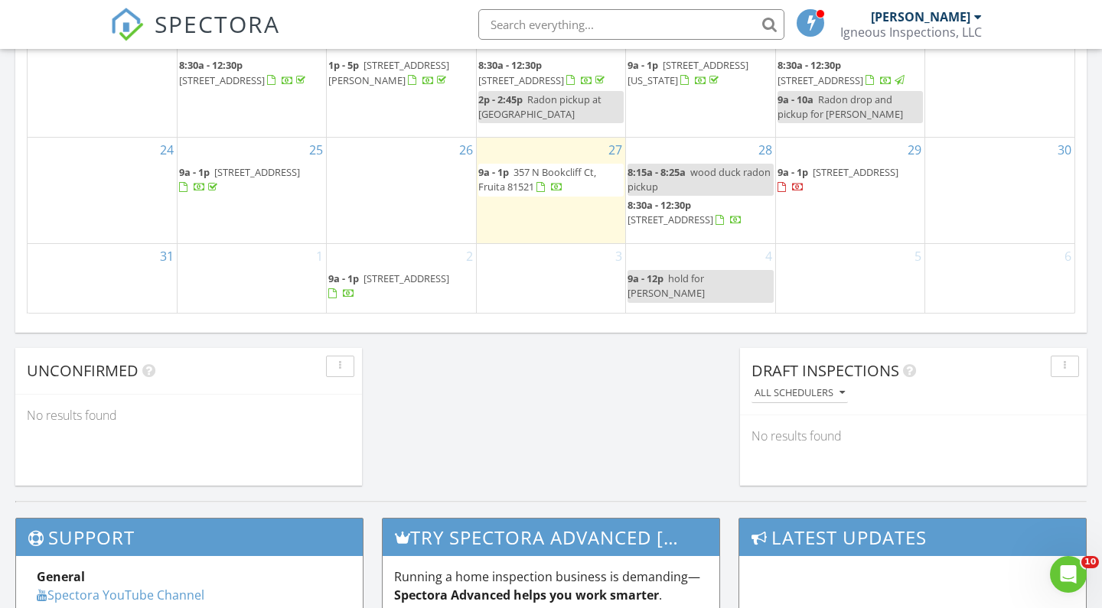
scroll to position [1004, 0]
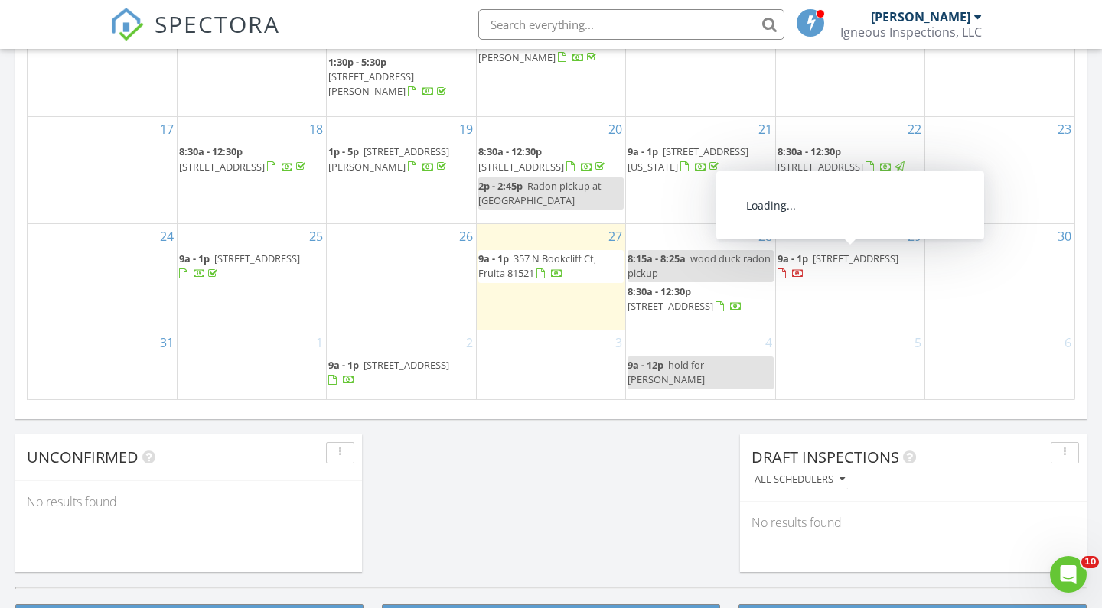
click at [801, 296] on div "29 9a - 1p [STREET_ADDRESS]" at bounding box center [850, 277] width 148 height 106
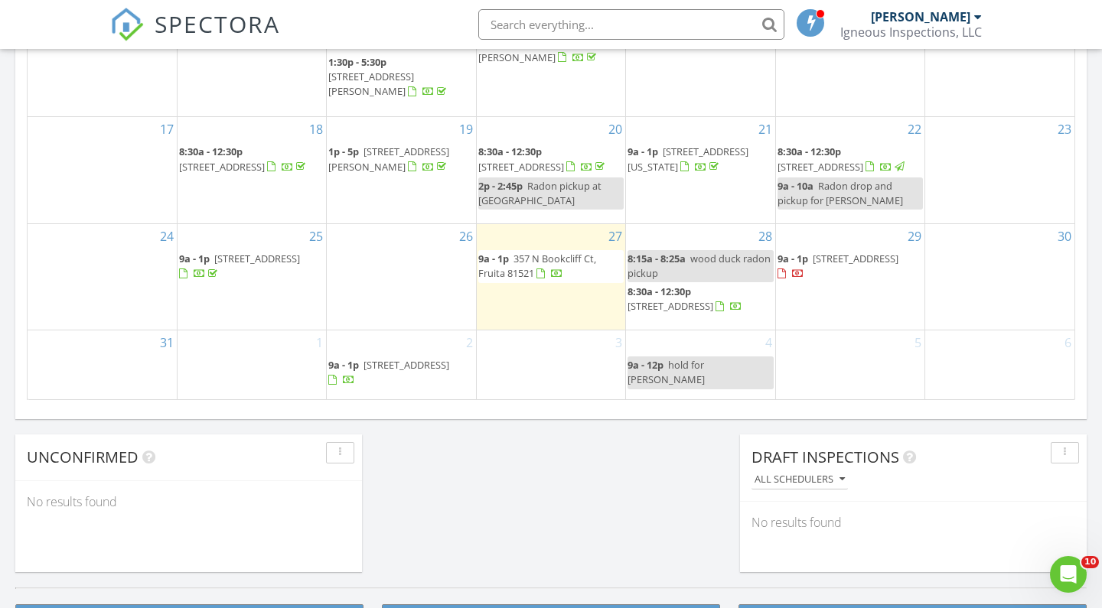
click at [810, 300] on div "29 9a - 1p [STREET_ADDRESS]" at bounding box center [850, 277] width 148 height 106
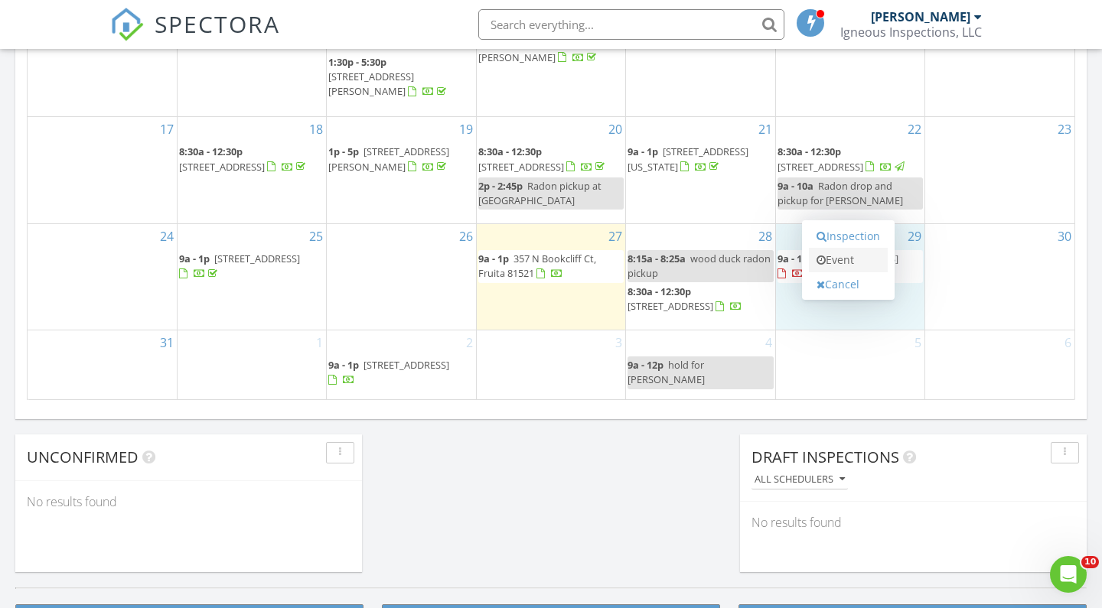
click at [841, 265] on link "Event" at bounding box center [848, 260] width 79 height 24
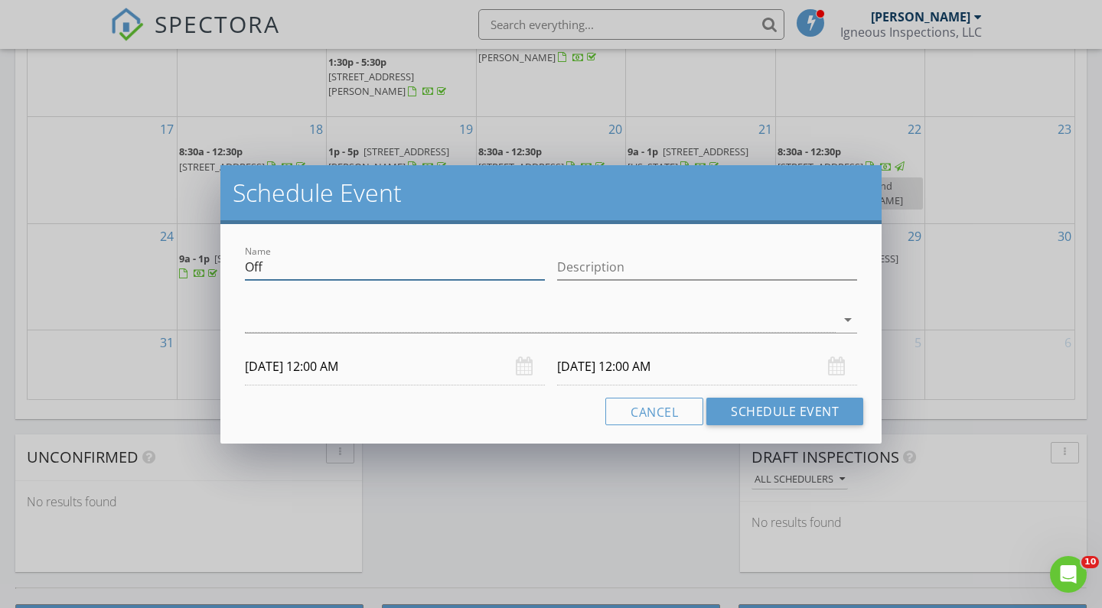
click at [365, 271] on input "Off" at bounding box center [395, 267] width 300 height 25
drag, startPoint x: 405, startPoint y: 210, endPoint x: 431, endPoint y: 207, distance: 25.4
click at [430, 210] on div "Schedule Event" at bounding box center [550, 194] width 661 height 59
click at [470, 272] on input "radon pickup" at bounding box center [395, 267] width 300 height 25
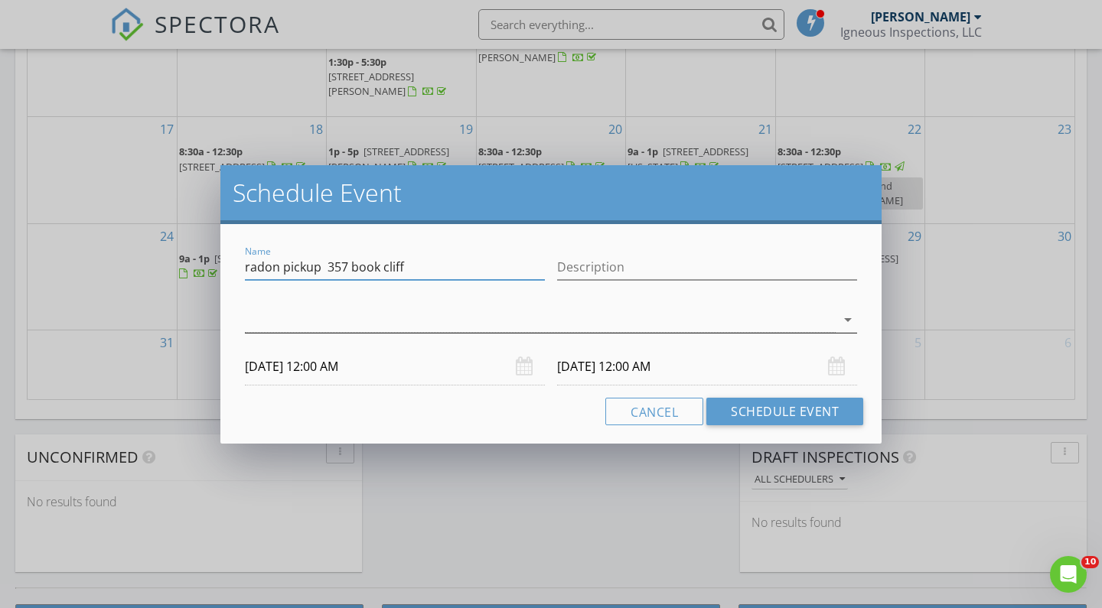
drag, startPoint x: 470, startPoint y: 272, endPoint x: 431, endPoint y: 325, distance: 65.8
click at [431, 325] on div at bounding box center [540, 320] width 591 height 25
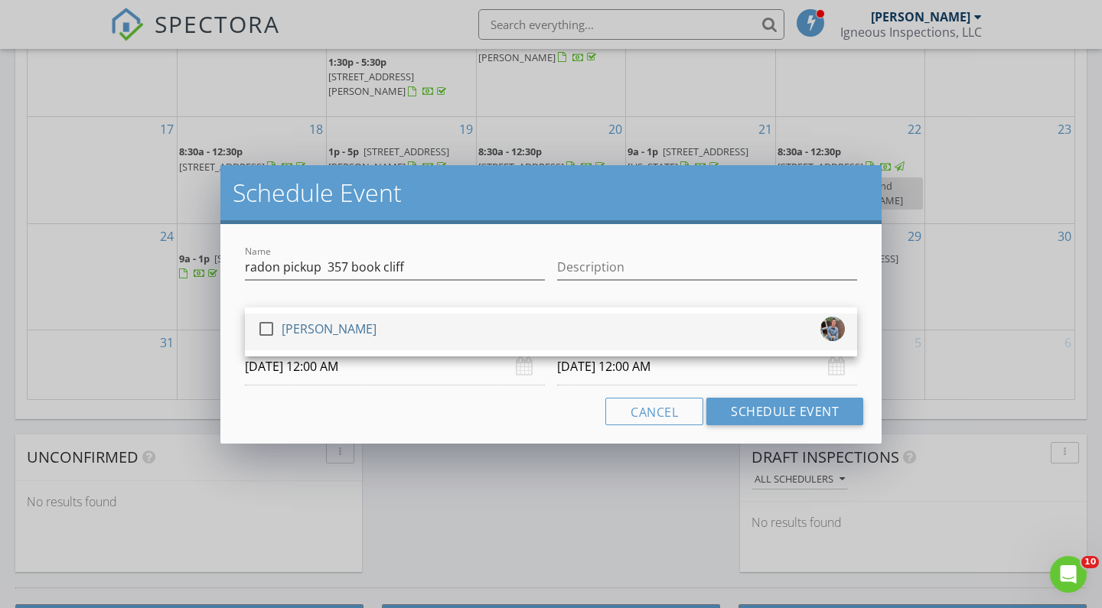
click at [271, 334] on div at bounding box center [266, 329] width 26 height 26
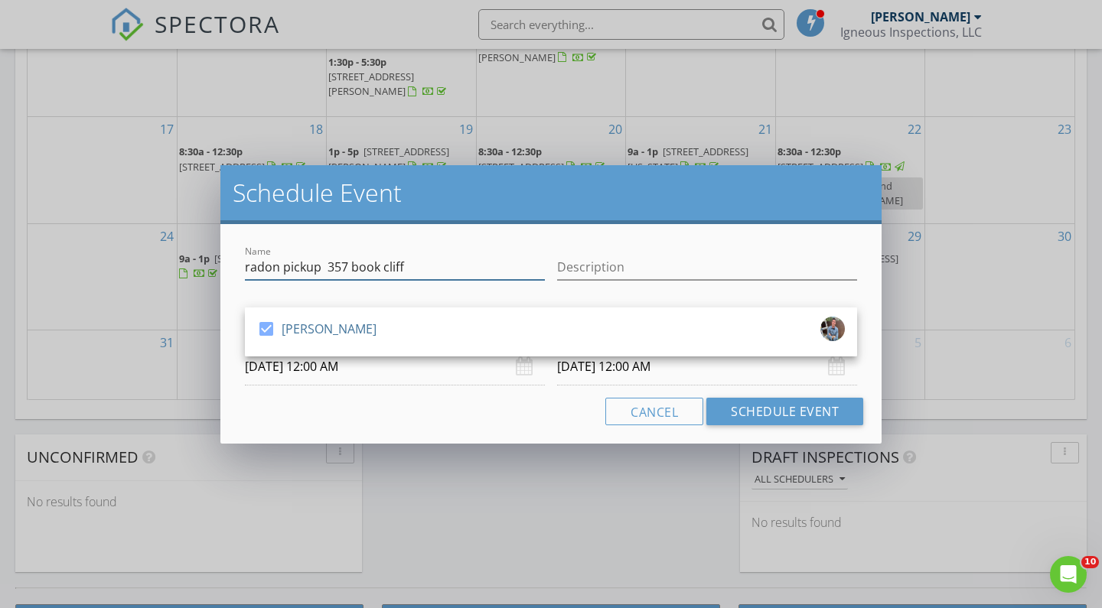
click at [380, 271] on input "radon pickup 357 book cliff" at bounding box center [395, 267] width 300 height 25
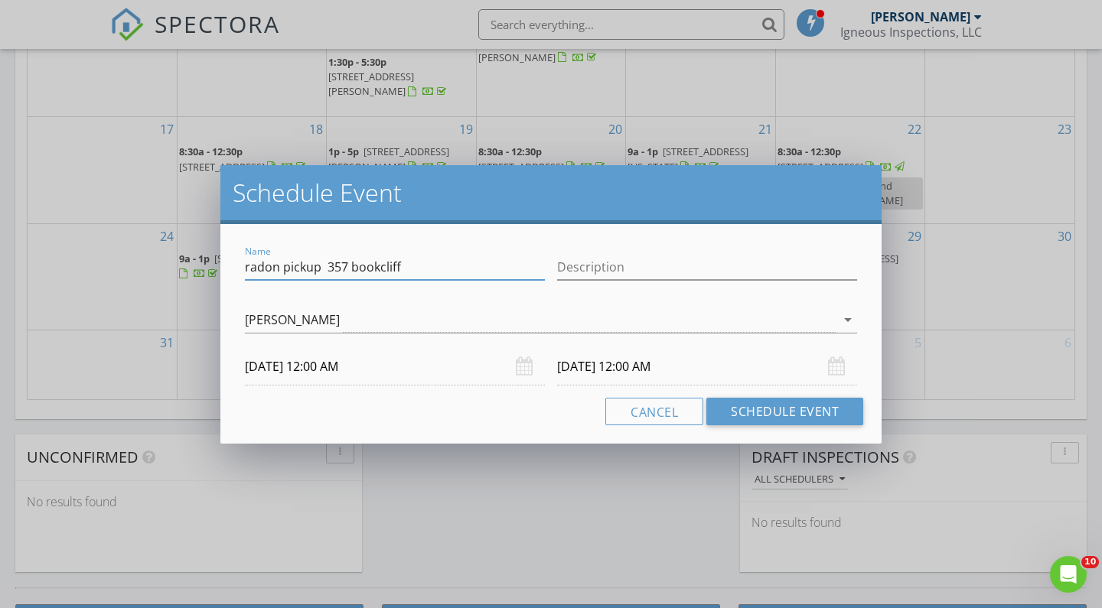
type input "radon pickup 357 bookcliff"
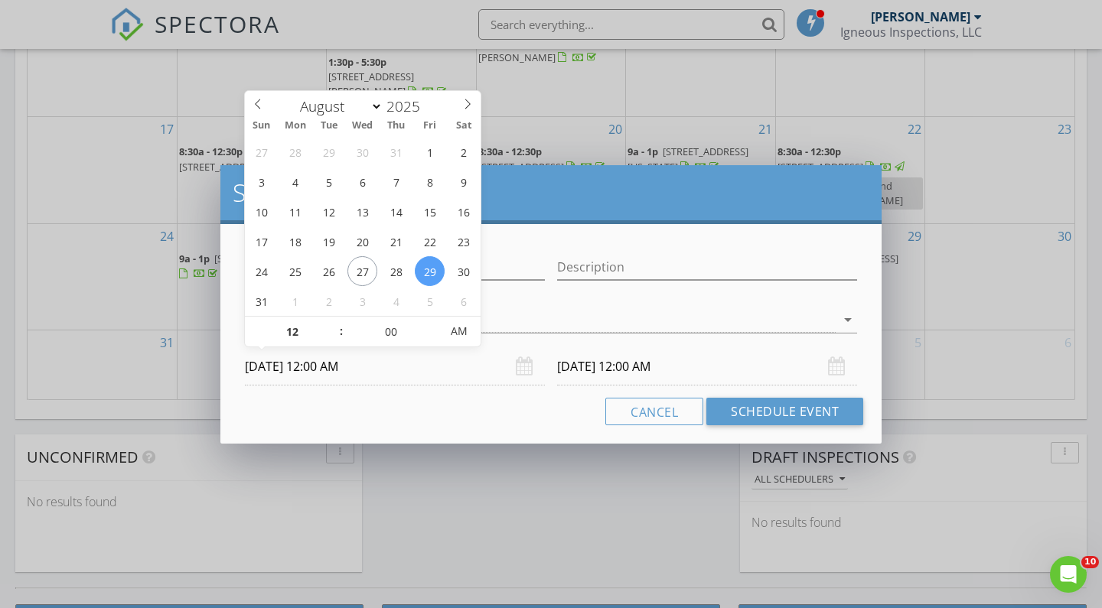
click at [344, 364] on input "[DATE] 12:00 AM" at bounding box center [395, 366] width 300 height 37
type input "01"
type input "[DATE] 1:00 AM"
click at [335, 321] on span at bounding box center [333, 324] width 11 height 15
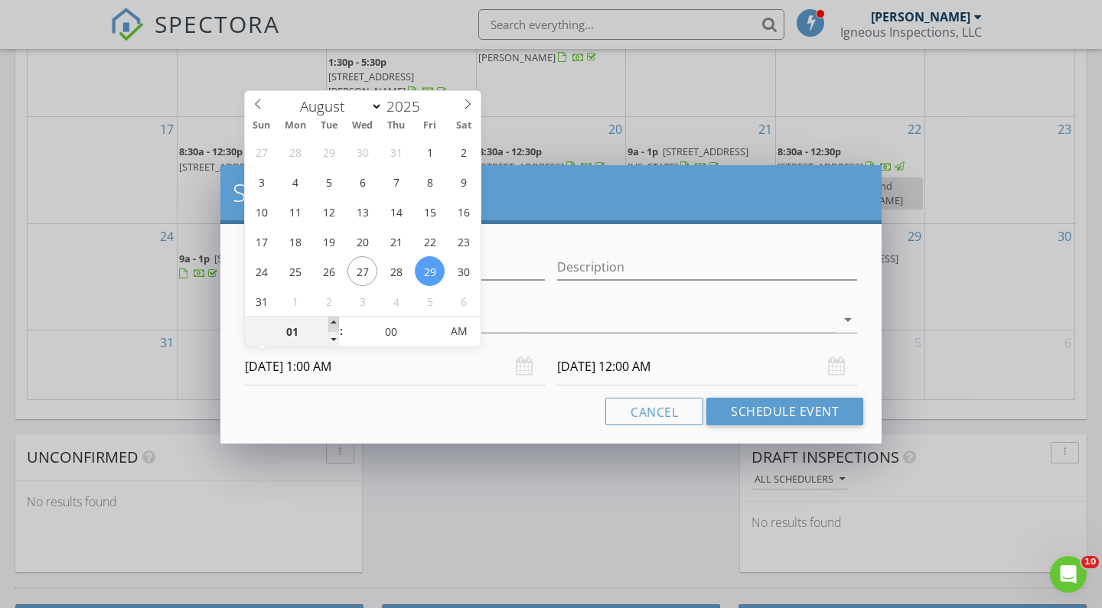
type input "02"
type input "[DATE] 2:00 AM"
type input "03"
type input "[DATE] 3:00 AM"
click at [335, 321] on span at bounding box center [333, 324] width 11 height 15
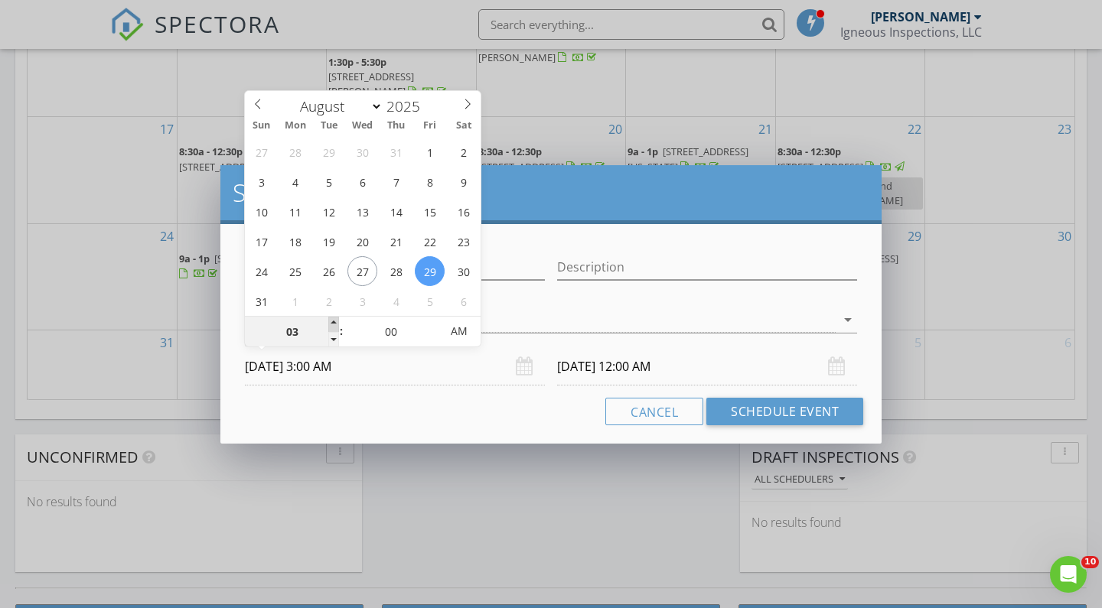
type input "04"
type input "[DATE] 4:00 AM"
click at [335, 321] on span at bounding box center [333, 324] width 11 height 15
type input "05"
type input "[DATE] 5:00 AM"
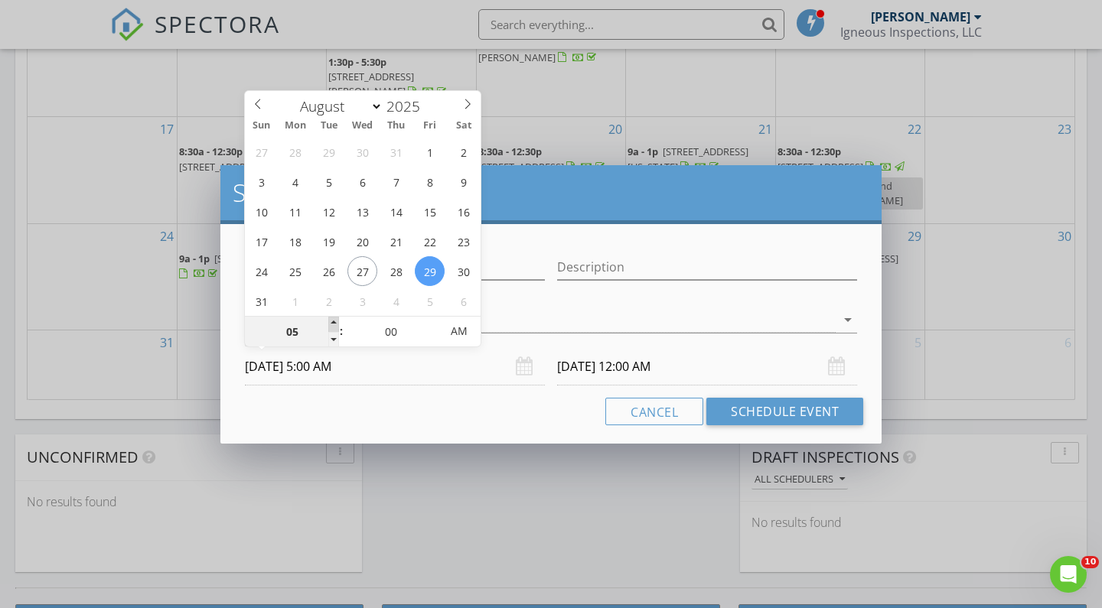
click at [335, 321] on span at bounding box center [333, 324] width 11 height 15
type input "06"
type input "[DATE] 6:00 AM"
click at [335, 321] on span at bounding box center [333, 324] width 11 height 15
type input "07"
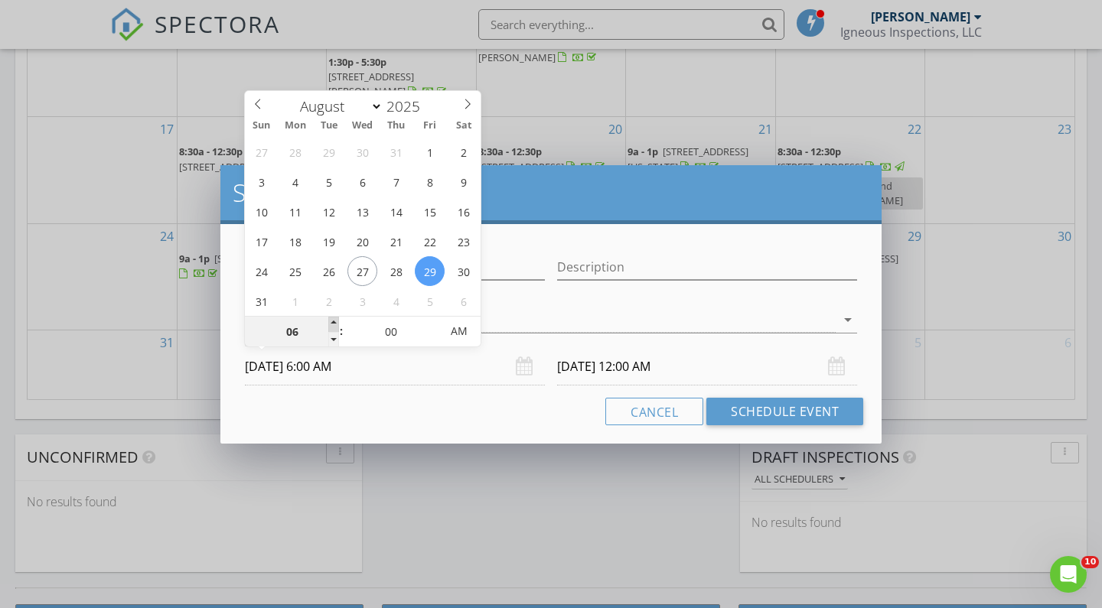
type input "[DATE] 7:00 AM"
click at [335, 321] on span at bounding box center [333, 324] width 11 height 15
type input "08"
type input "[DATE] 8:00 AM"
click at [335, 321] on span at bounding box center [333, 324] width 11 height 15
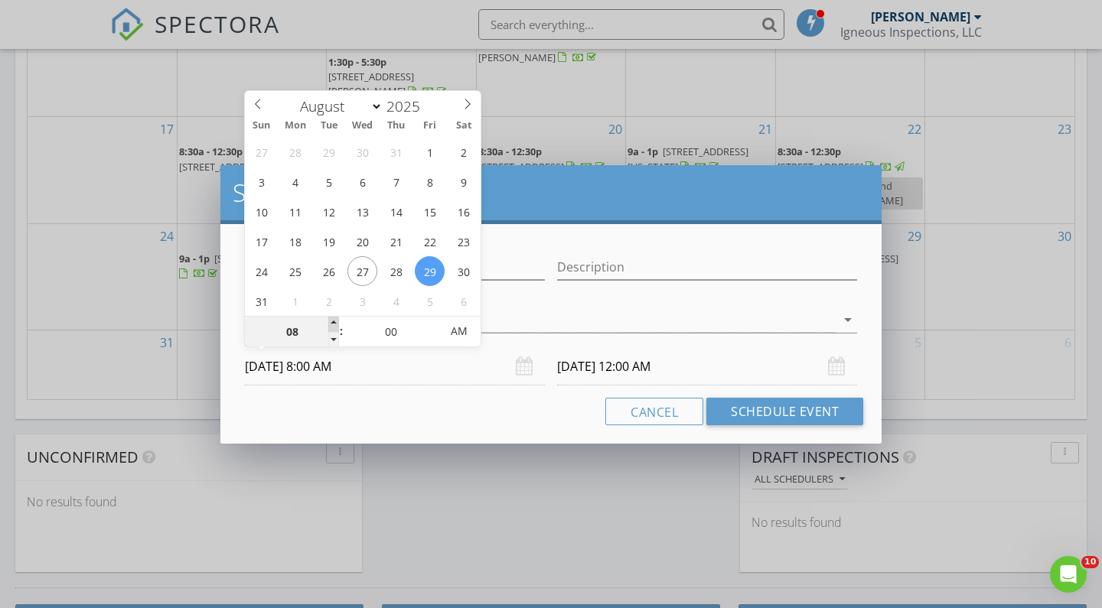
type input "09"
type input "[DATE] 9:00 AM"
click at [335, 321] on span at bounding box center [333, 324] width 11 height 15
type input "10"
type input "[DATE] 10:00 AM"
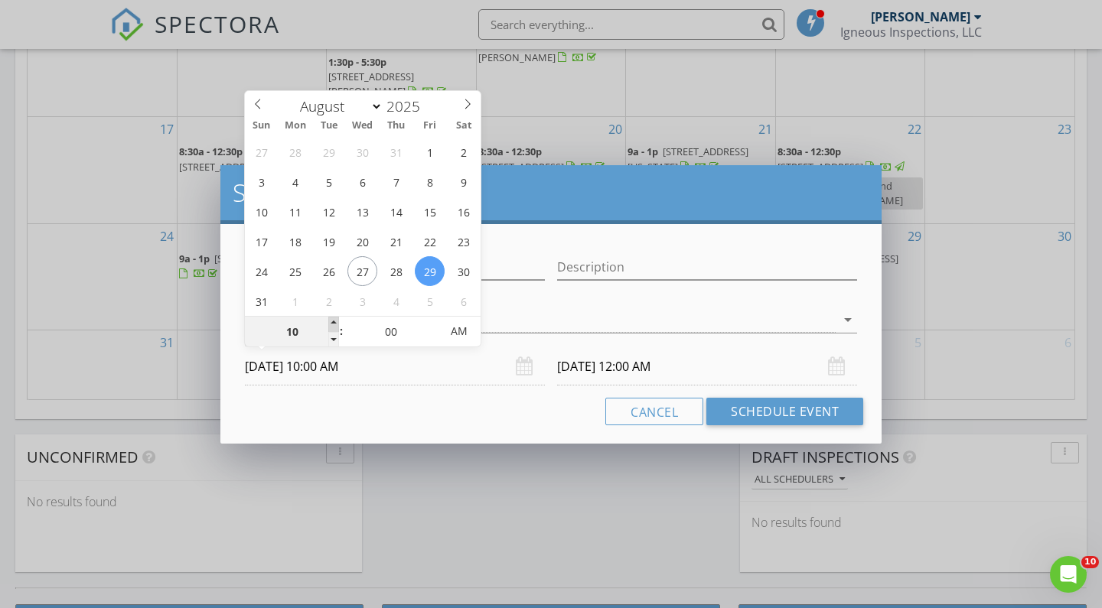
click at [335, 321] on span at bounding box center [333, 324] width 11 height 15
type input "11"
type input "[DATE] 11:00 AM"
click at [335, 321] on span at bounding box center [333, 324] width 11 height 15
type input "[DATE] 11:00 AM"
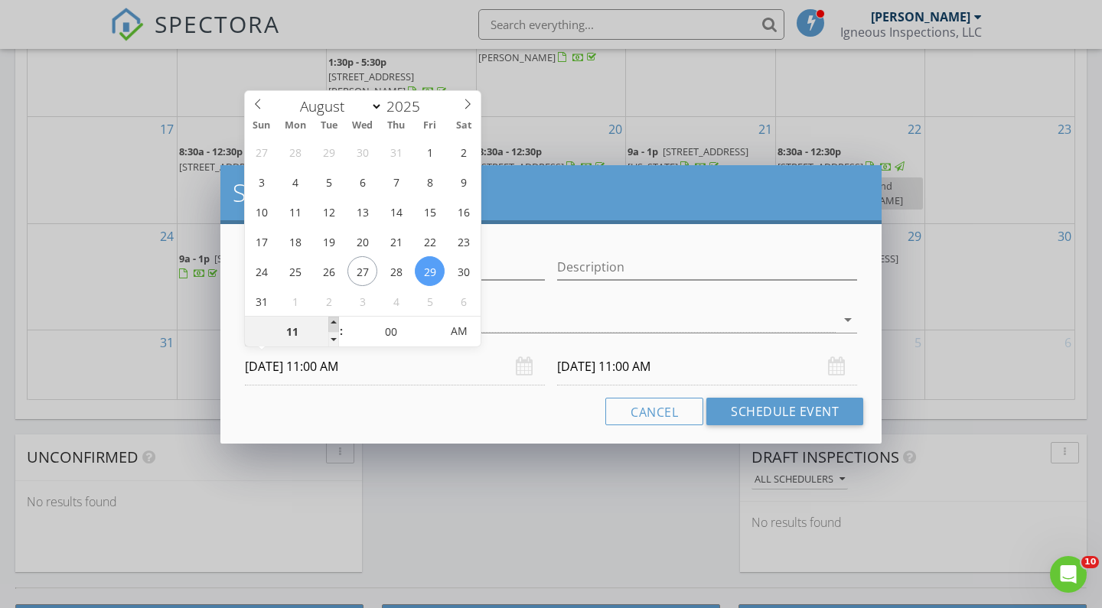
type input "12"
type input "[DATE] 12:00 PM"
click at [335, 321] on span at bounding box center [333, 324] width 11 height 15
type input "[DATE] 12:00 PM"
type input "01"
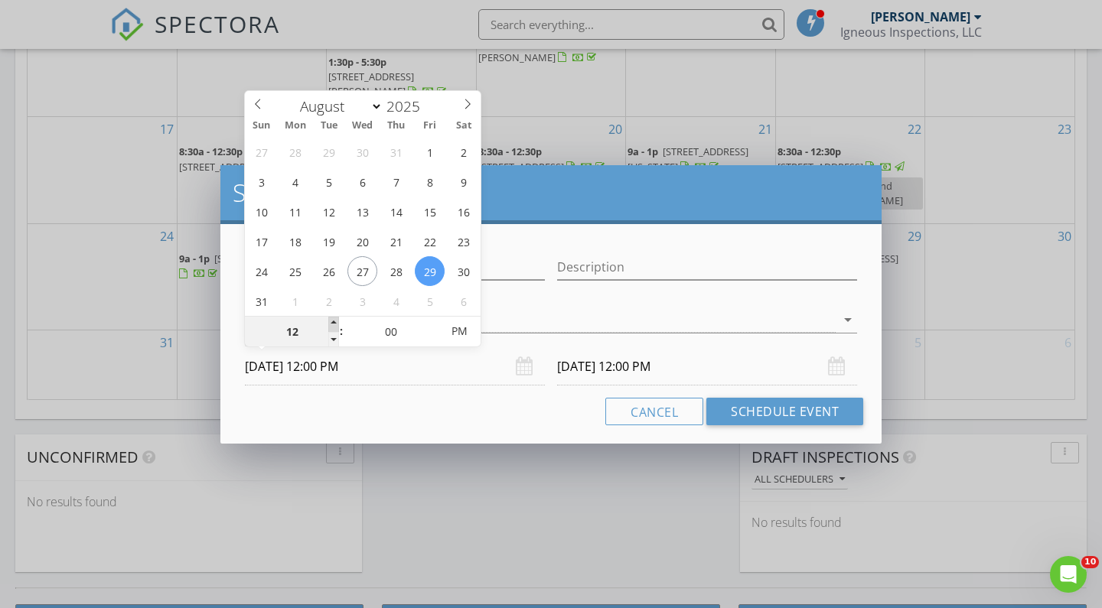
type input "[DATE] 1:00 PM"
click at [335, 321] on span at bounding box center [333, 324] width 11 height 15
type input "[DATE] 1:00 PM"
type input "02"
type input "[DATE] 2:00 PM"
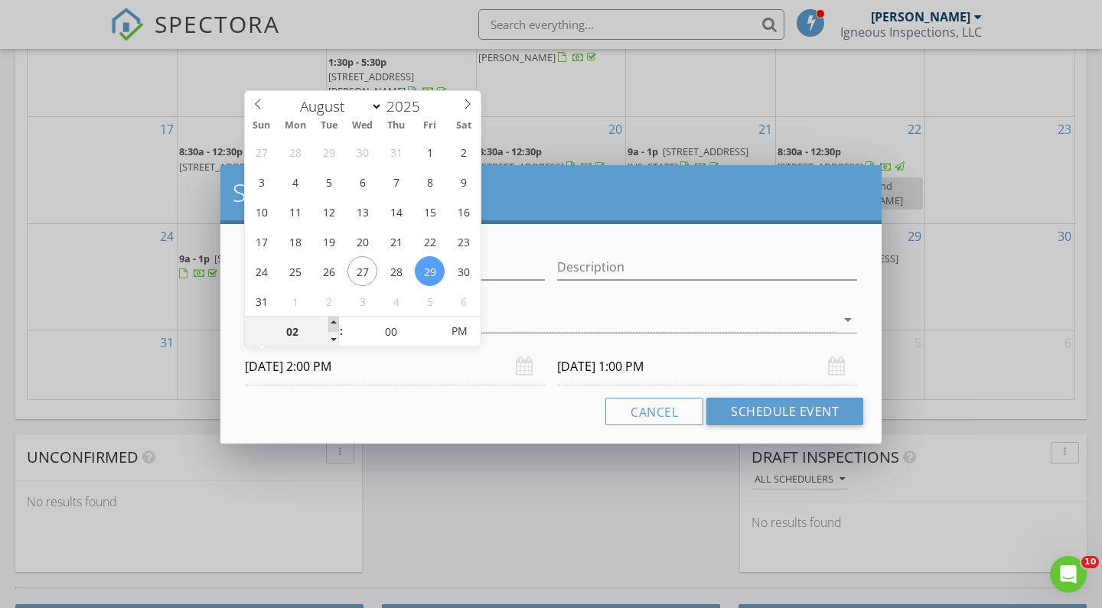
click at [335, 321] on span at bounding box center [333, 324] width 11 height 15
type input "[DATE] 2:00 PM"
type input "05"
type input "[DATE] 2:05 PM"
click at [430, 323] on span at bounding box center [432, 324] width 11 height 15
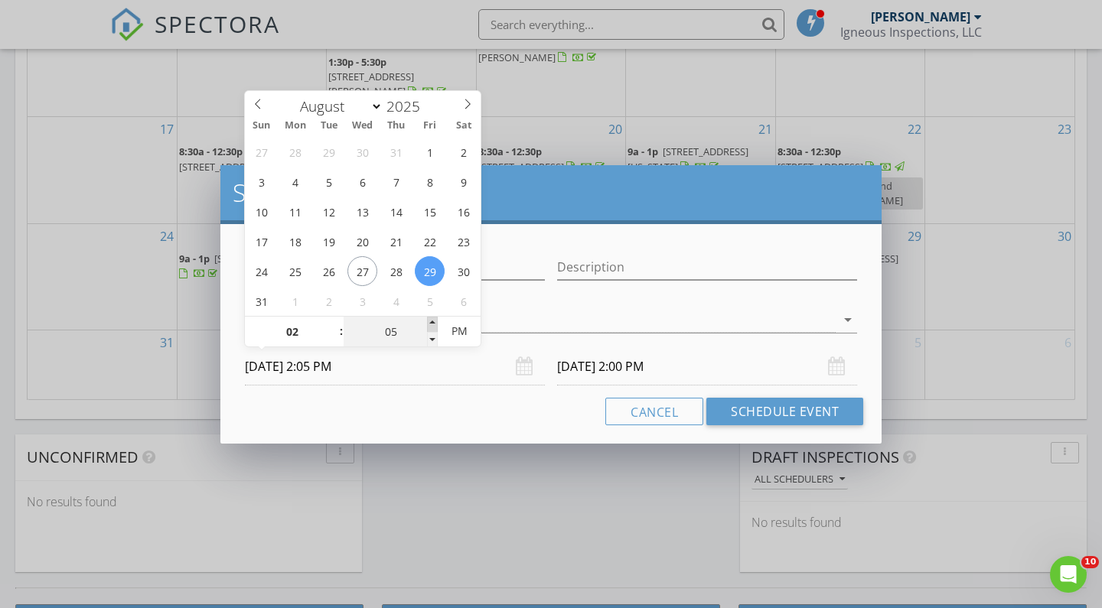
type input "[DATE] 2:05 PM"
type input "10"
type input "[DATE] 2:10 PM"
click at [430, 323] on span at bounding box center [432, 324] width 11 height 15
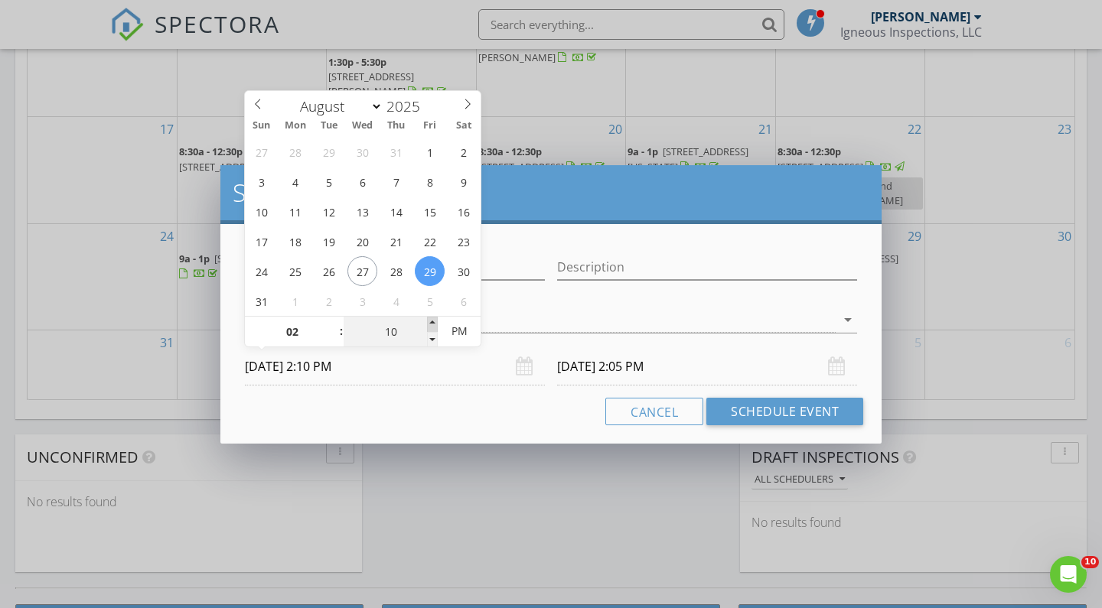
type input "15"
type input "[DATE] 2:15 PM"
type input "20"
type input "[DATE] 2:20 PM"
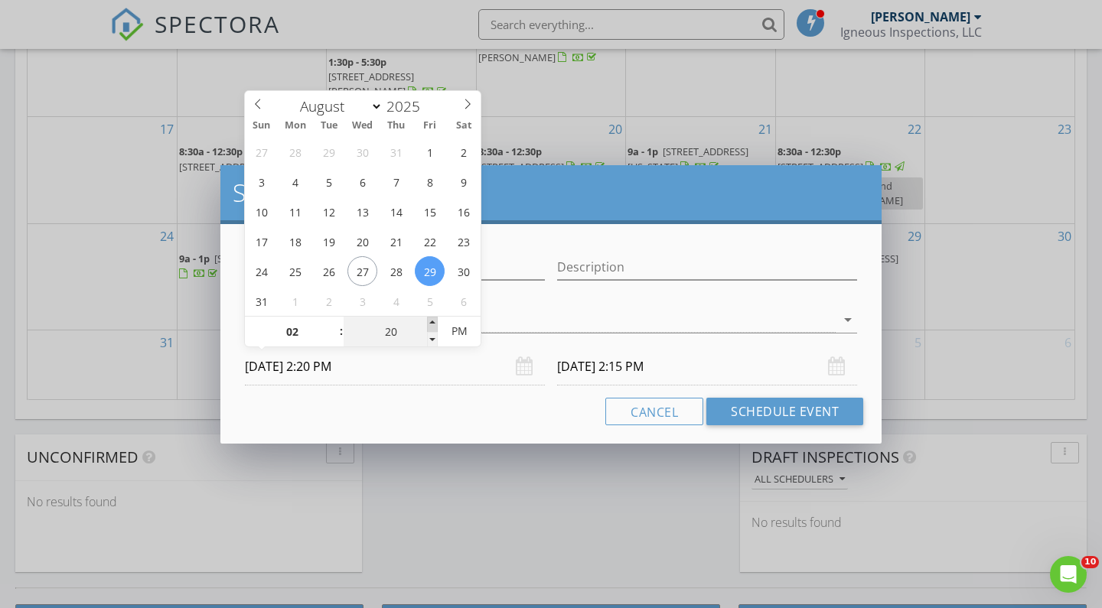
click at [430, 323] on span at bounding box center [432, 324] width 11 height 15
type input "[DATE] 2:20 PM"
type input "25"
type input "[DATE] 2:25 PM"
click at [430, 323] on span at bounding box center [432, 324] width 11 height 15
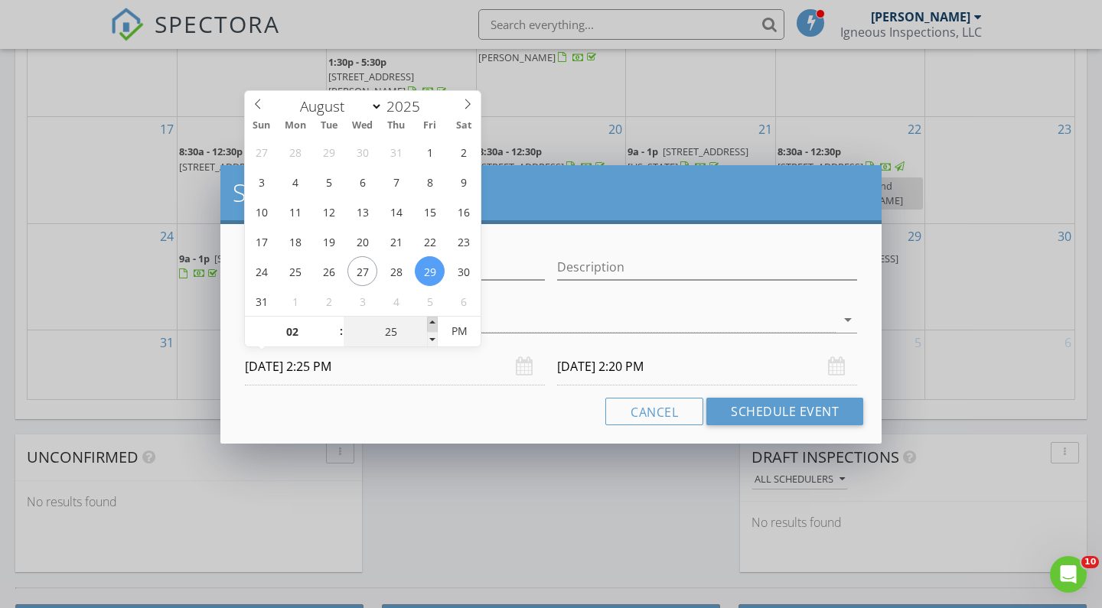
type input "[DATE] 2:25 PM"
type input "30"
type input "[DATE] 2:30 PM"
click at [430, 323] on span at bounding box center [432, 324] width 11 height 15
click at [610, 367] on input "[DATE] 2:30 PM" at bounding box center [707, 366] width 300 height 37
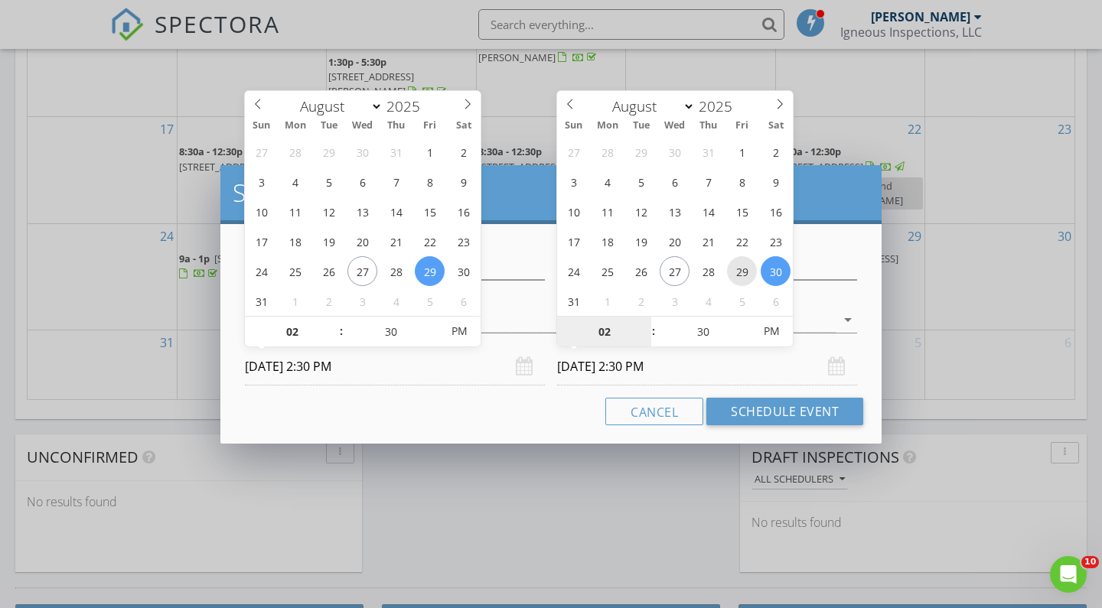
type input "[DATE] 2:30 PM"
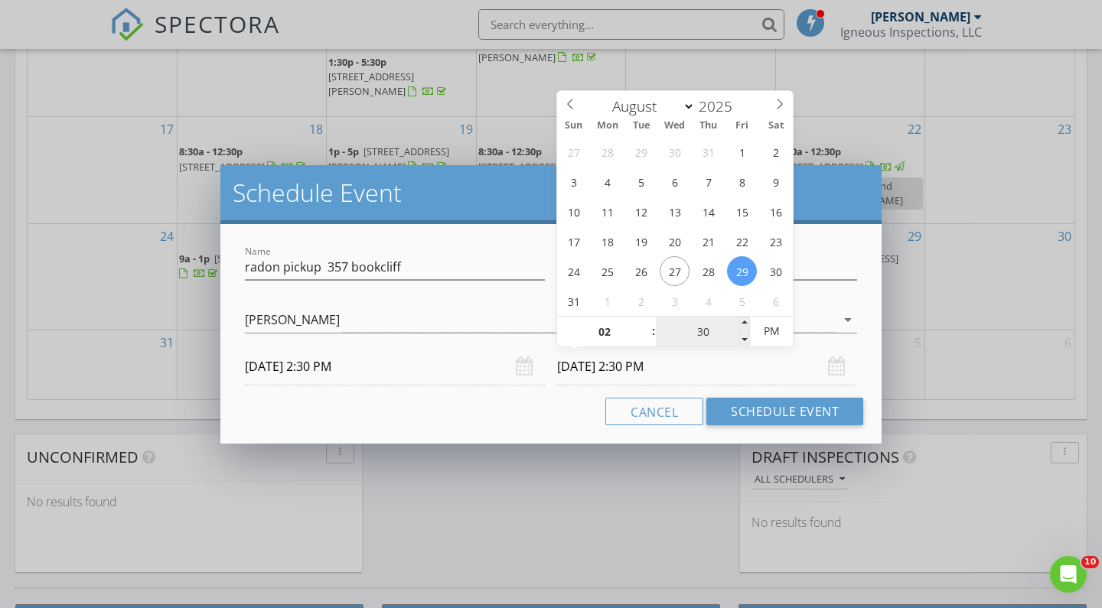
click at [726, 328] on input "30" at bounding box center [703, 332] width 94 height 31
type input "35"
type input "[DATE] 2:35 PM"
click at [746, 324] on span at bounding box center [744, 324] width 11 height 15
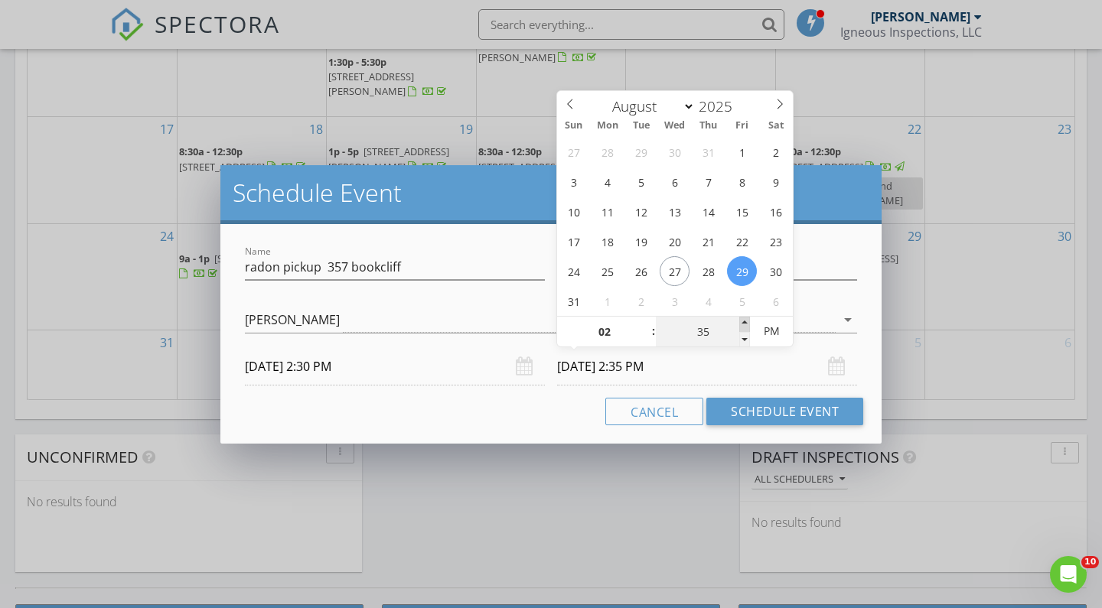
type input "40"
type input "[DATE] 2:40 PM"
type input "45"
type input "[DATE] 2:45 PM"
click at [746, 324] on span at bounding box center [744, 324] width 11 height 15
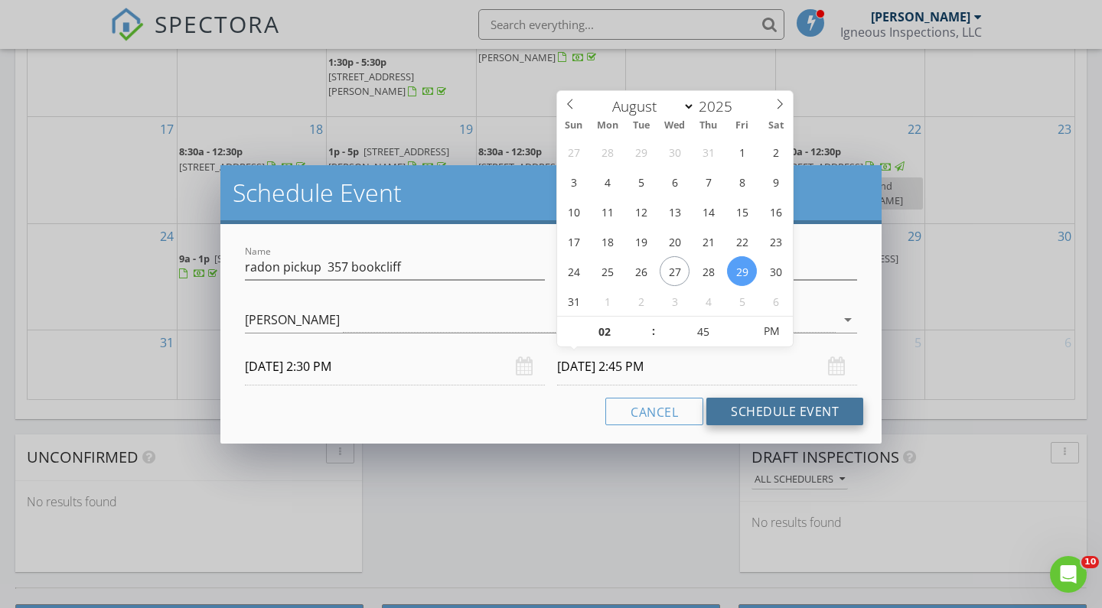
click at [763, 410] on button "Schedule Event" at bounding box center [784, 412] width 157 height 28
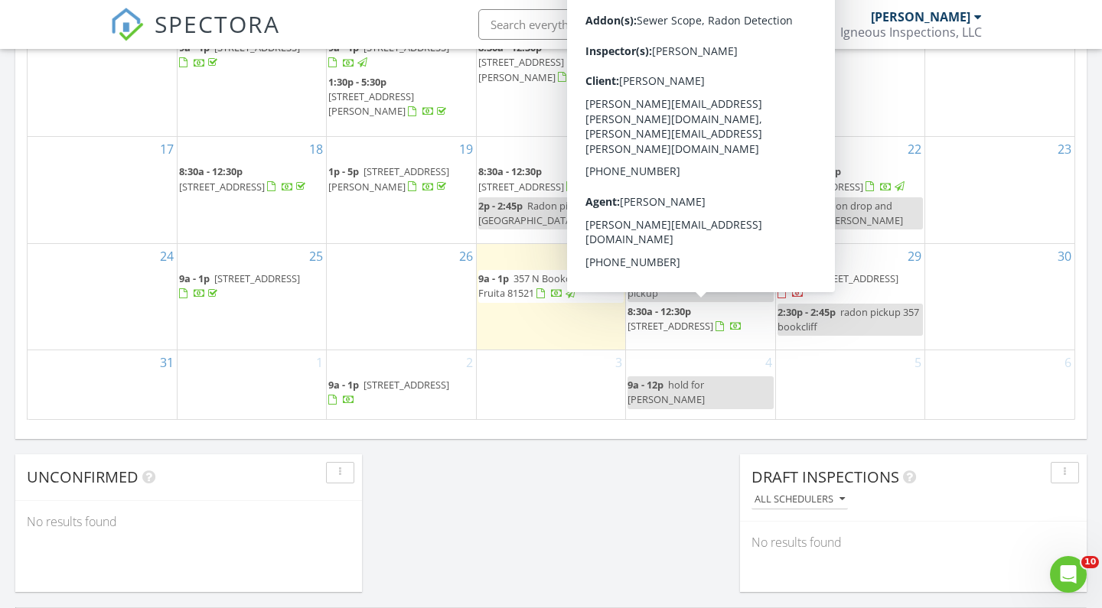
scroll to position [974, 0]
